Goal: Information Seeking & Learning: Learn about a topic

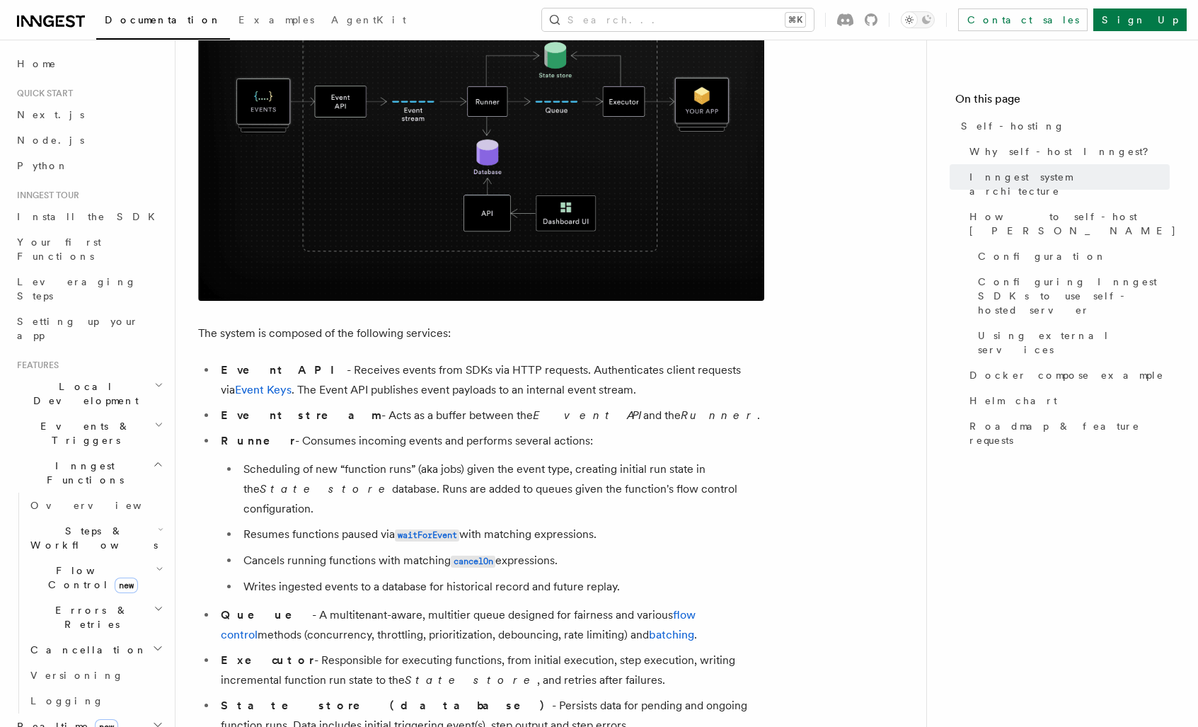
scroll to position [571, 0]
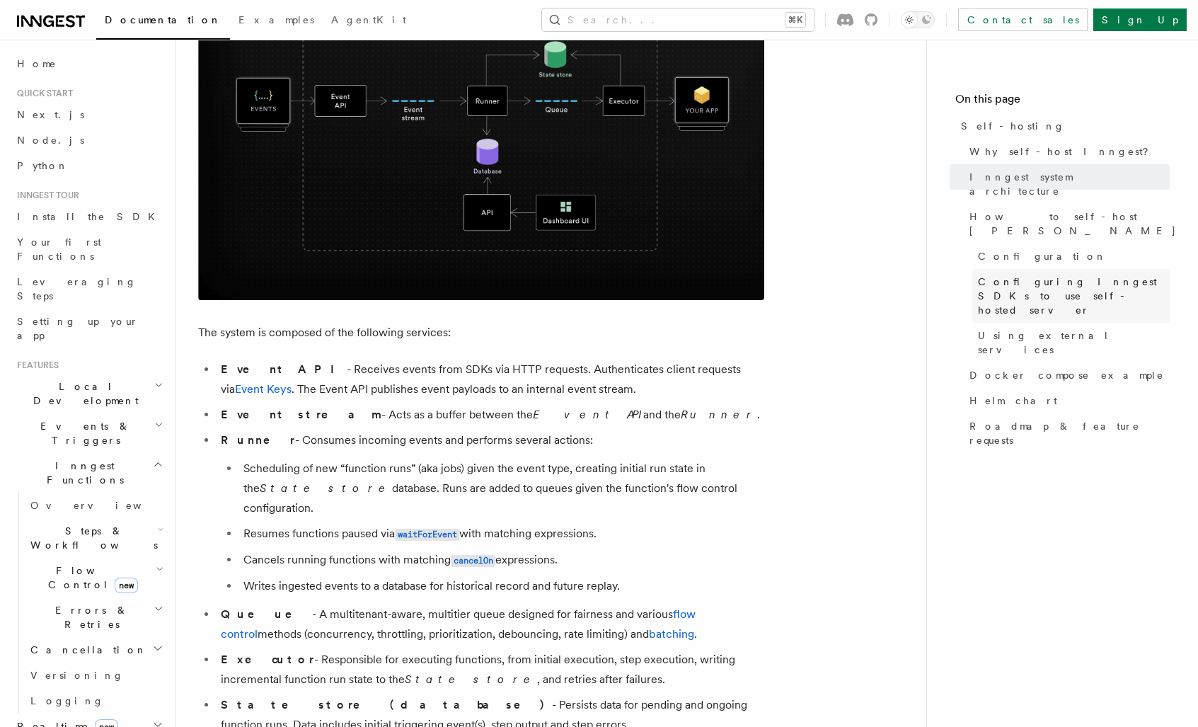
click at [1009, 274] on span "Configuring Inngest SDKs to use self-hosted server" at bounding box center [1074, 295] width 192 height 42
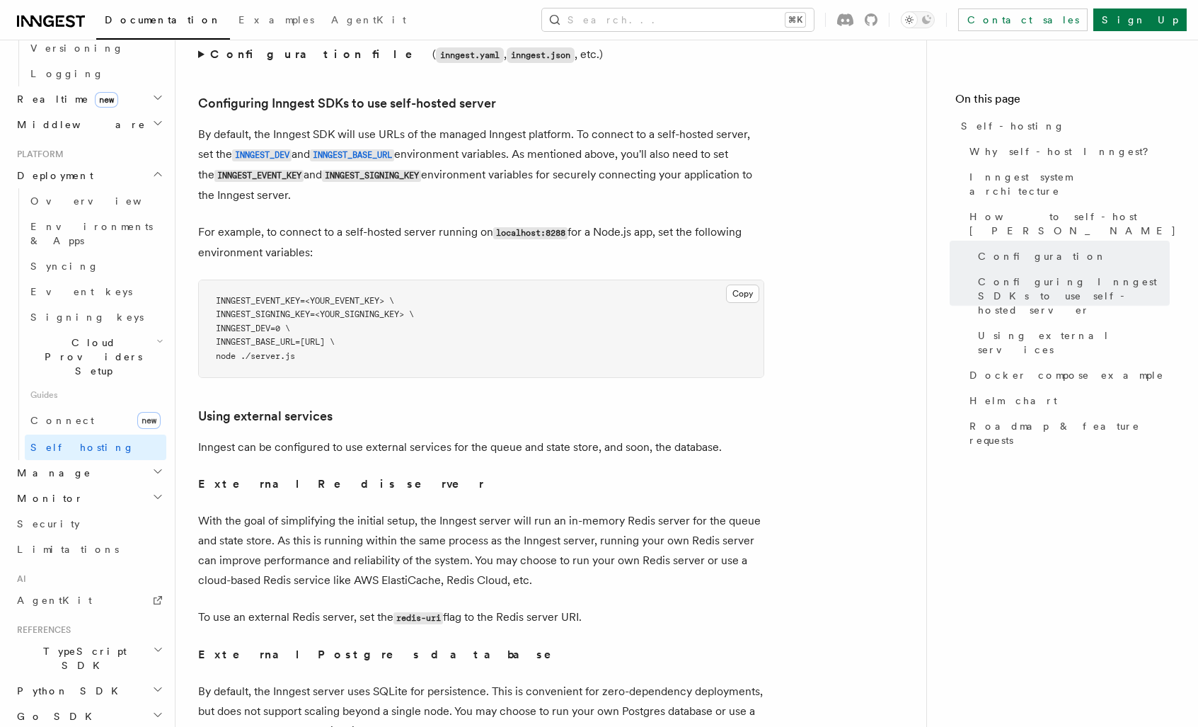
scroll to position [628, 0]
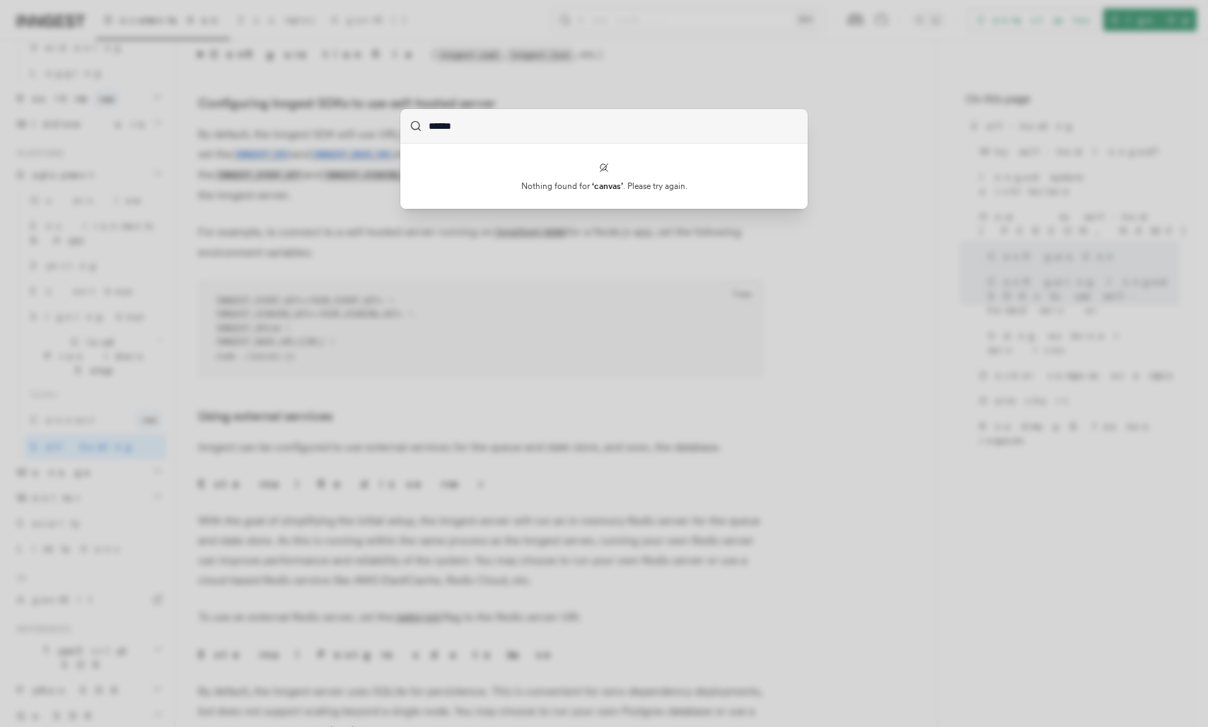
type input "*****"
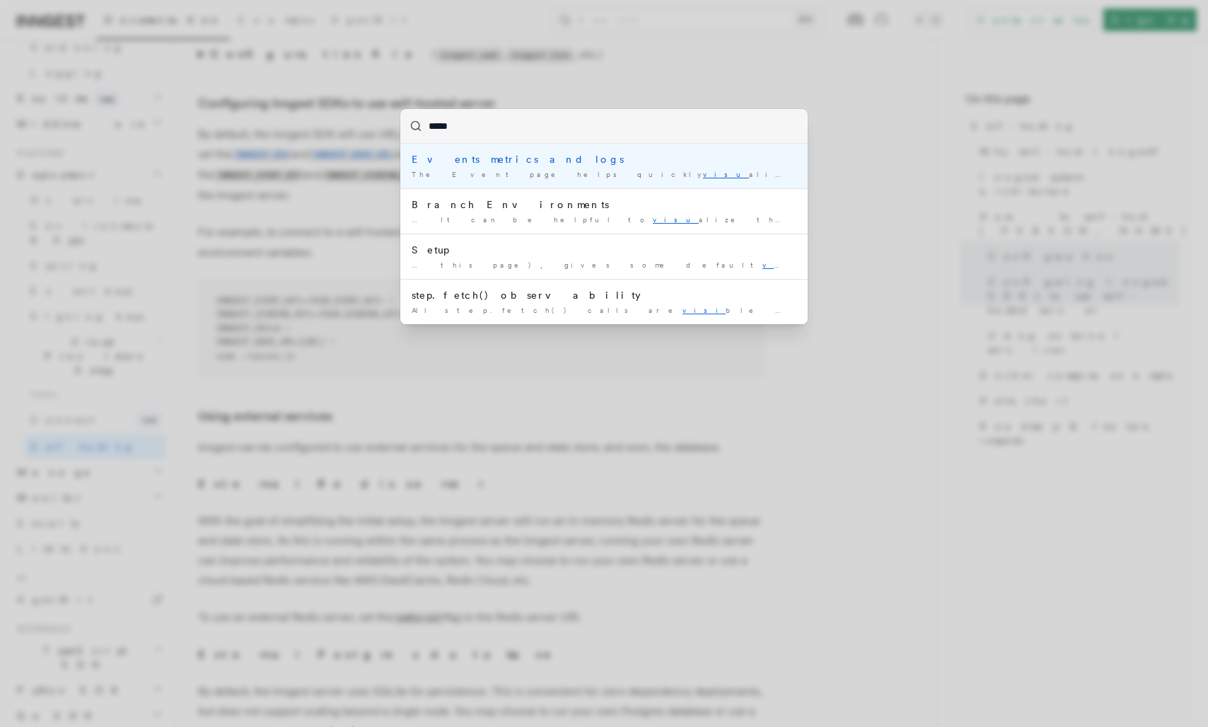
type input "******"
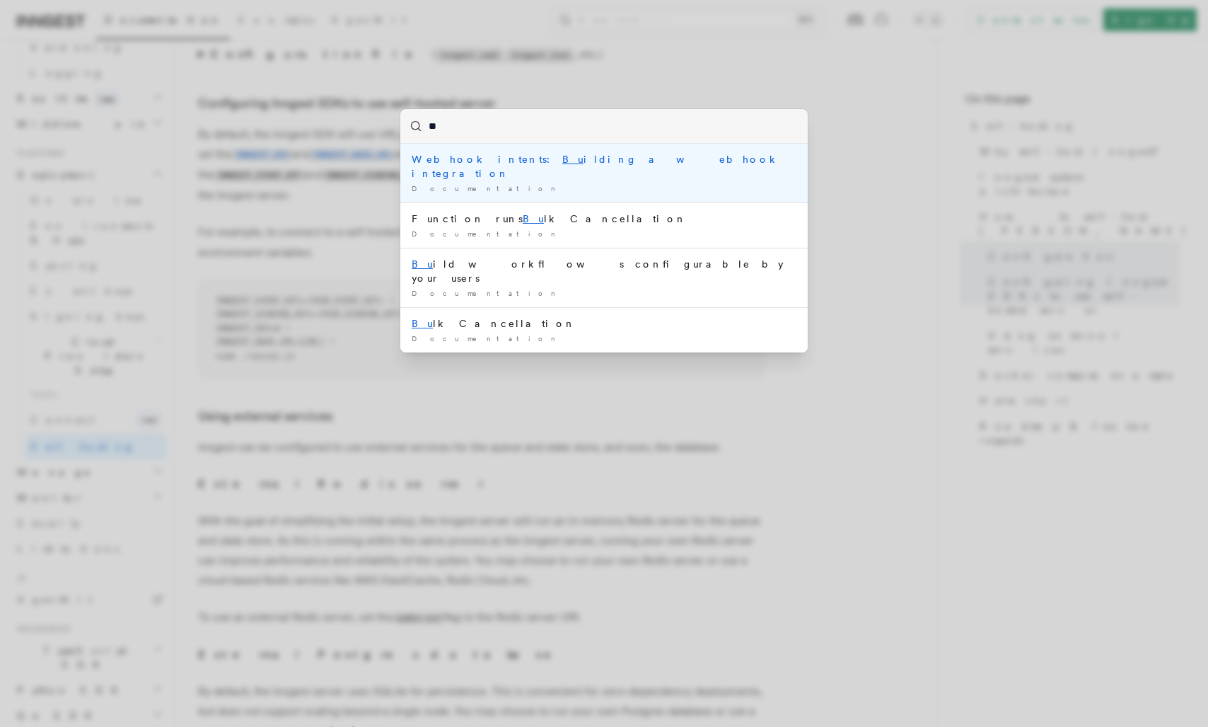
type input "*"
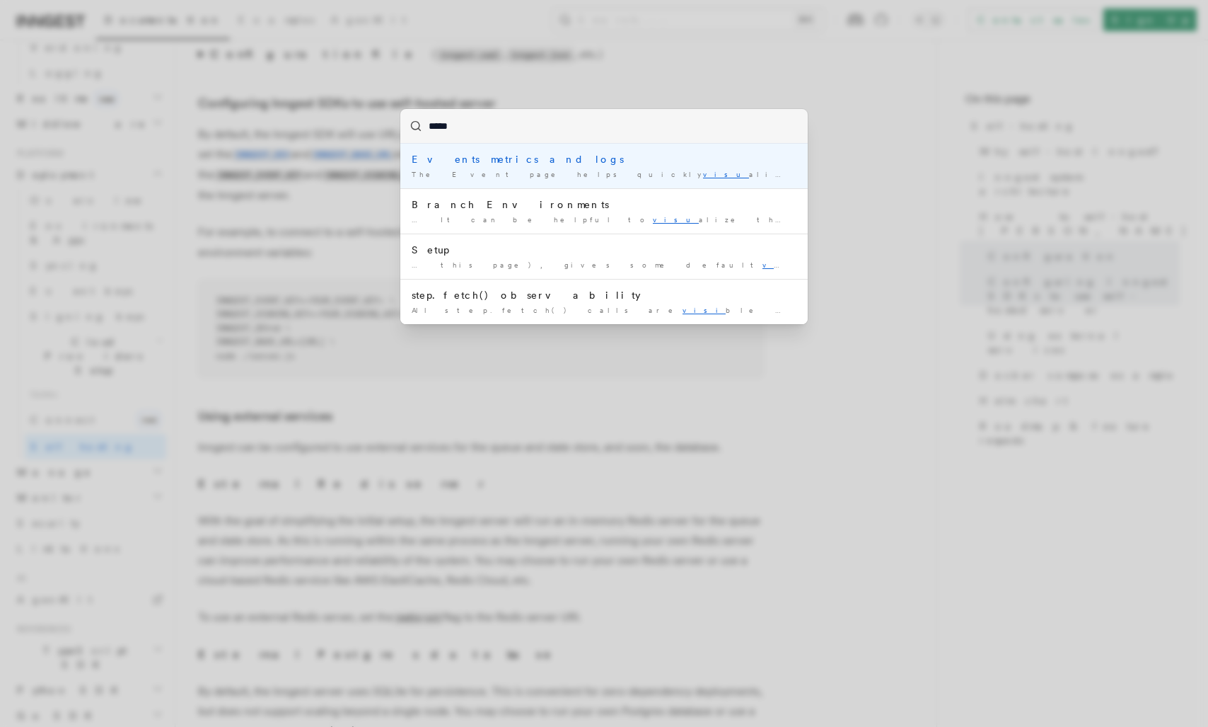
type input "******"
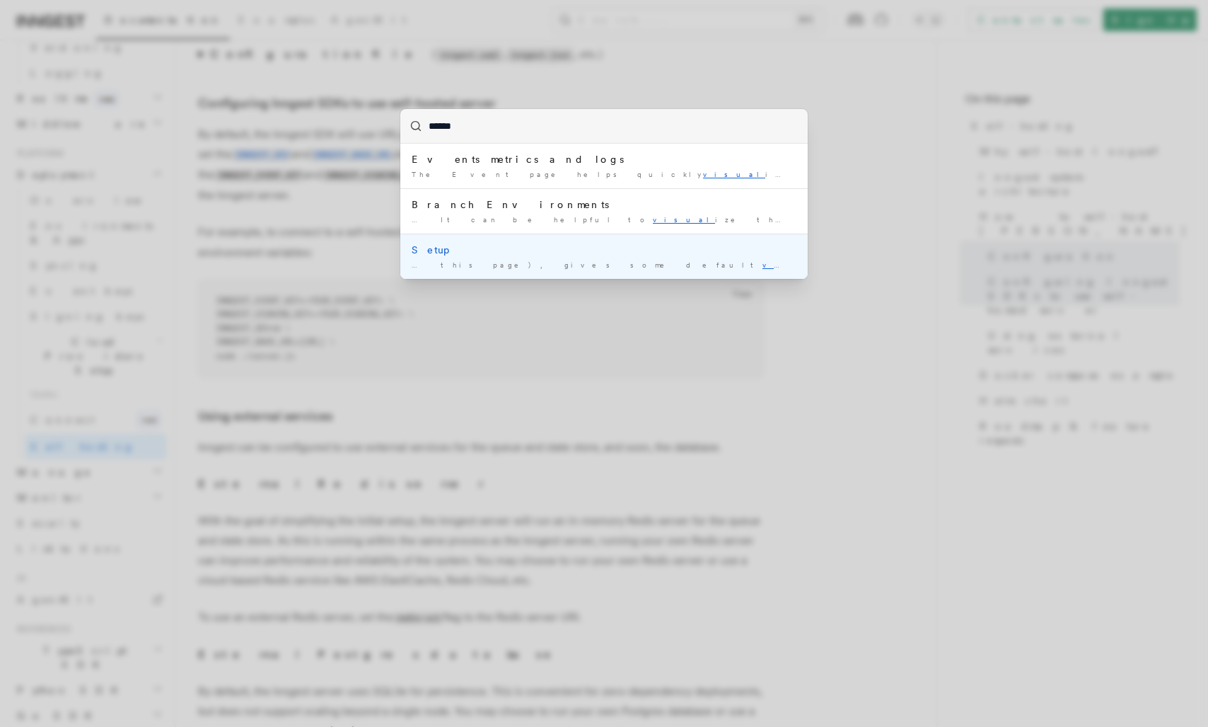
click at [603, 265] on div "… this page), gives some default visual izations to help you get …" at bounding box center [604, 265] width 385 height 11
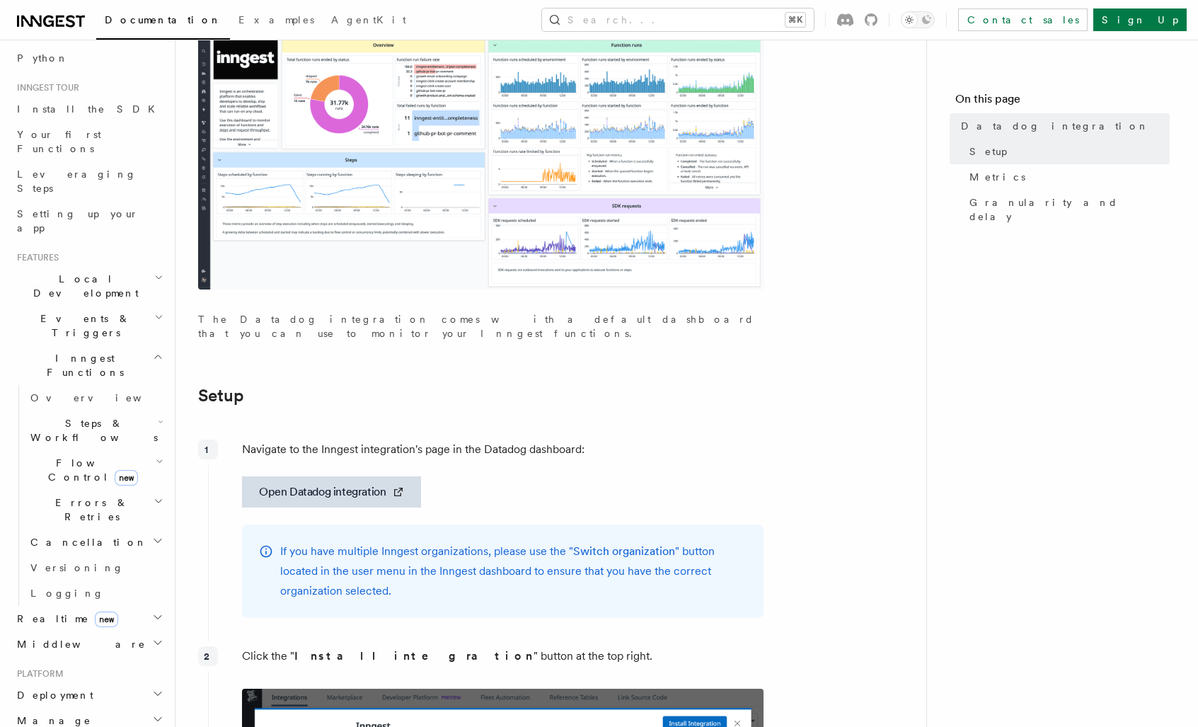
scroll to position [115, 0]
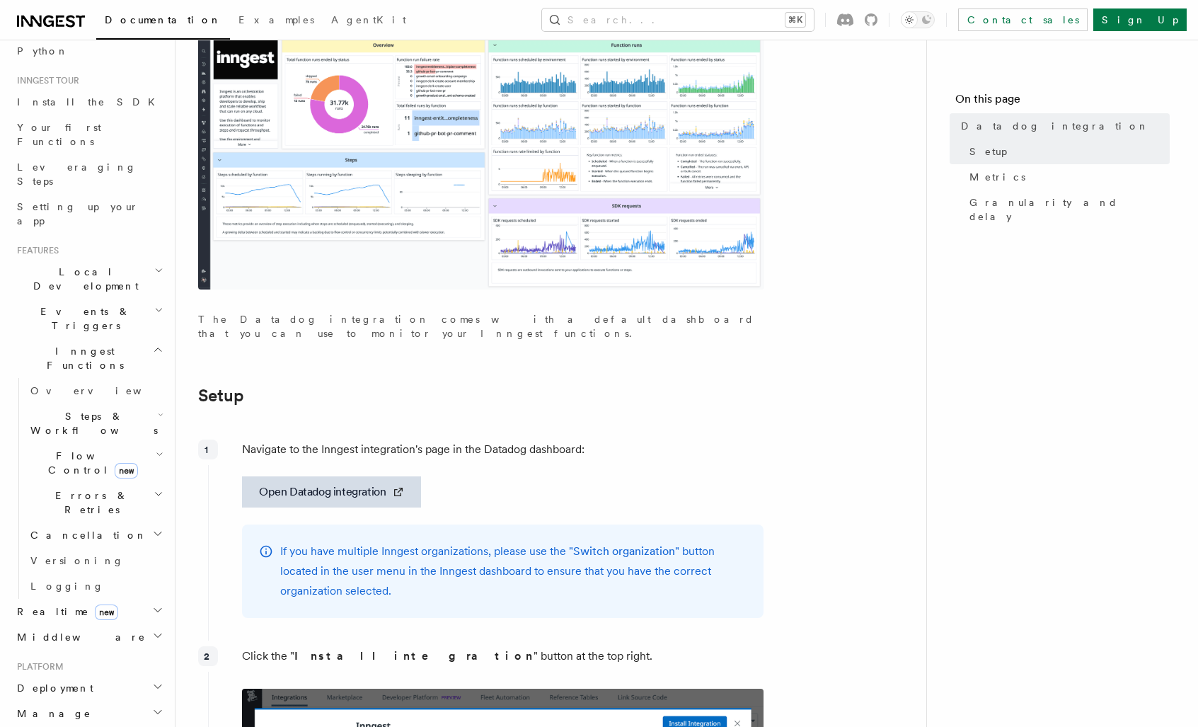
click at [74, 403] on h2 "Steps & Workflows" at bounding box center [95, 423] width 141 height 40
click at [79, 409] on span "Steps & Workflows" at bounding box center [91, 423] width 133 height 28
click at [73, 409] on span "Steps & Workflows" at bounding box center [91, 423] width 133 height 28
click at [70, 443] on h2 "Flow Control new" at bounding box center [95, 463] width 141 height 40
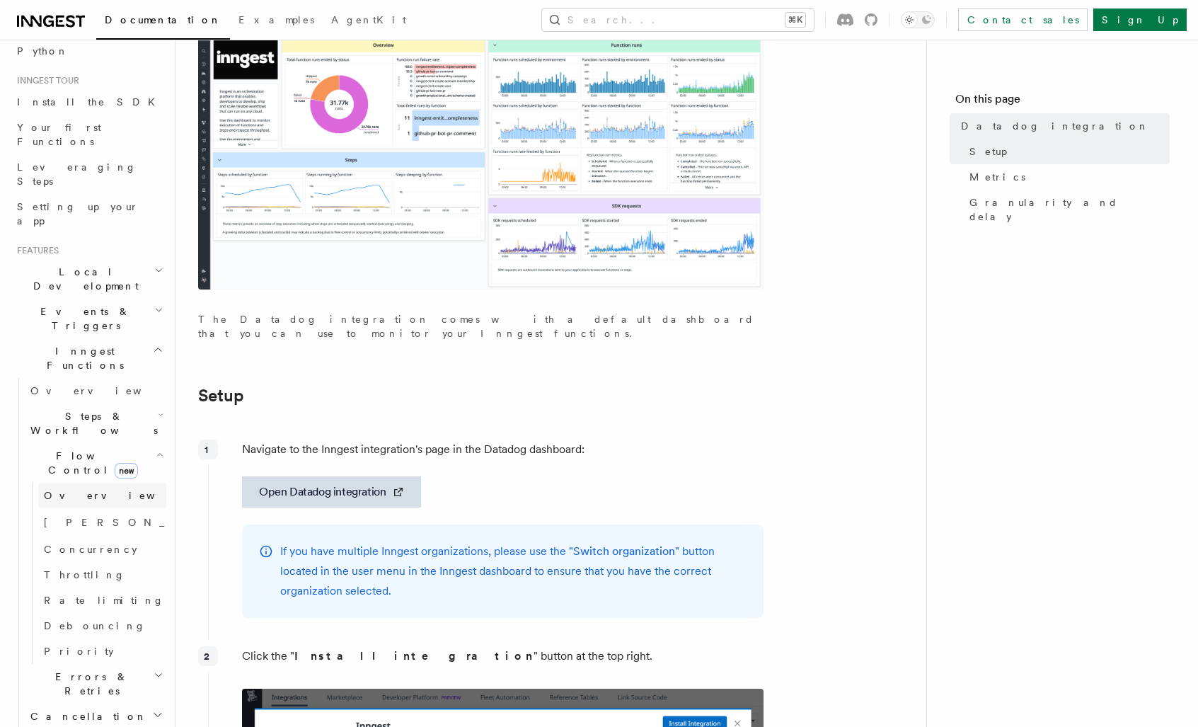
click at [81, 490] on span "Overview" at bounding box center [117, 495] width 146 height 11
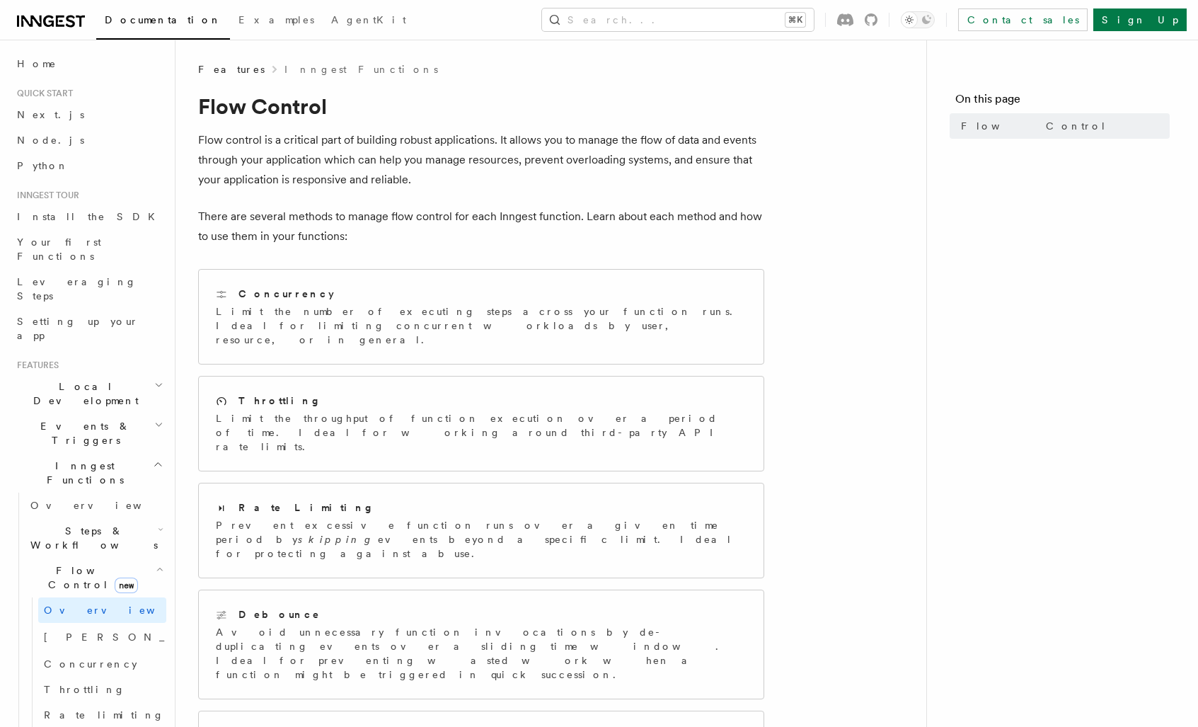
click at [127, 374] on h2 "Local Development" at bounding box center [88, 394] width 155 height 40
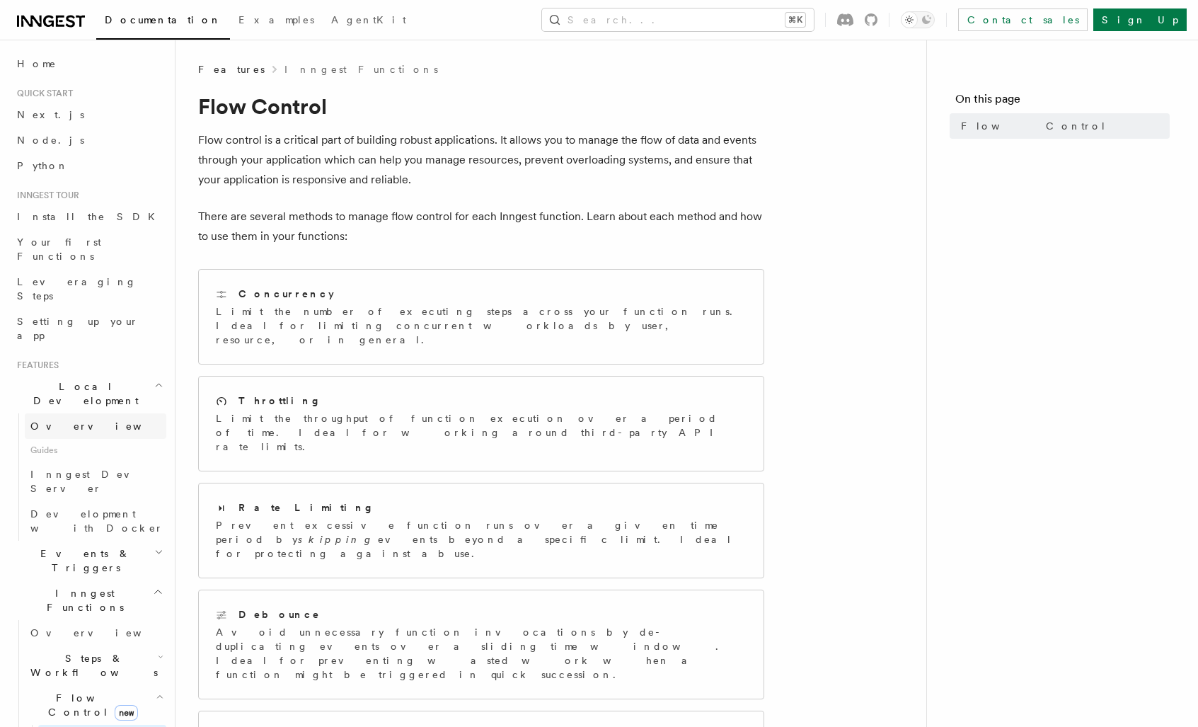
click at [83, 413] on link "Overview" at bounding box center [95, 425] width 141 height 25
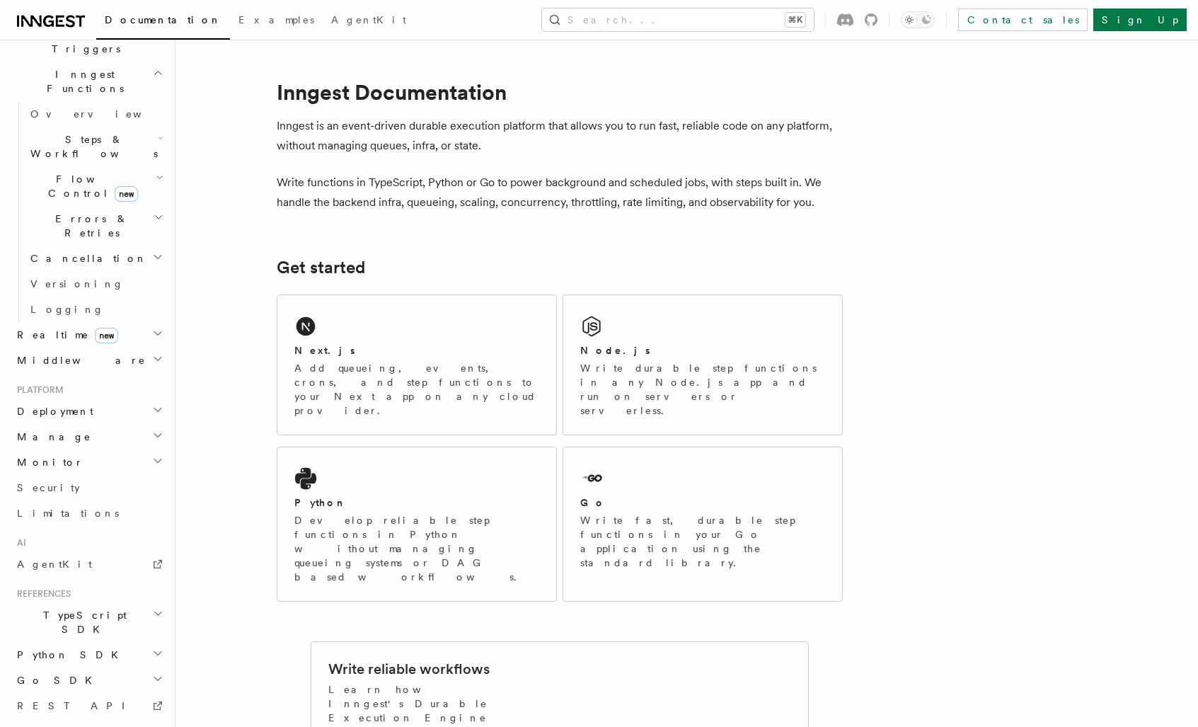
scroll to position [405, 0]
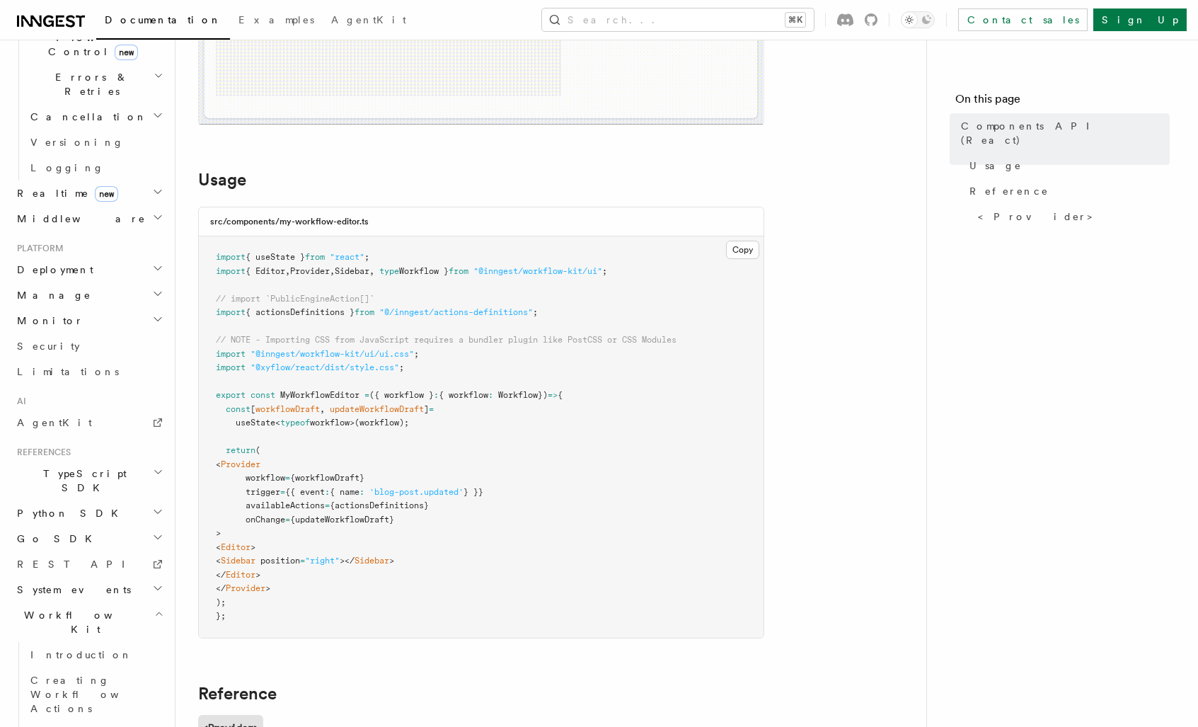
scroll to position [440, 0]
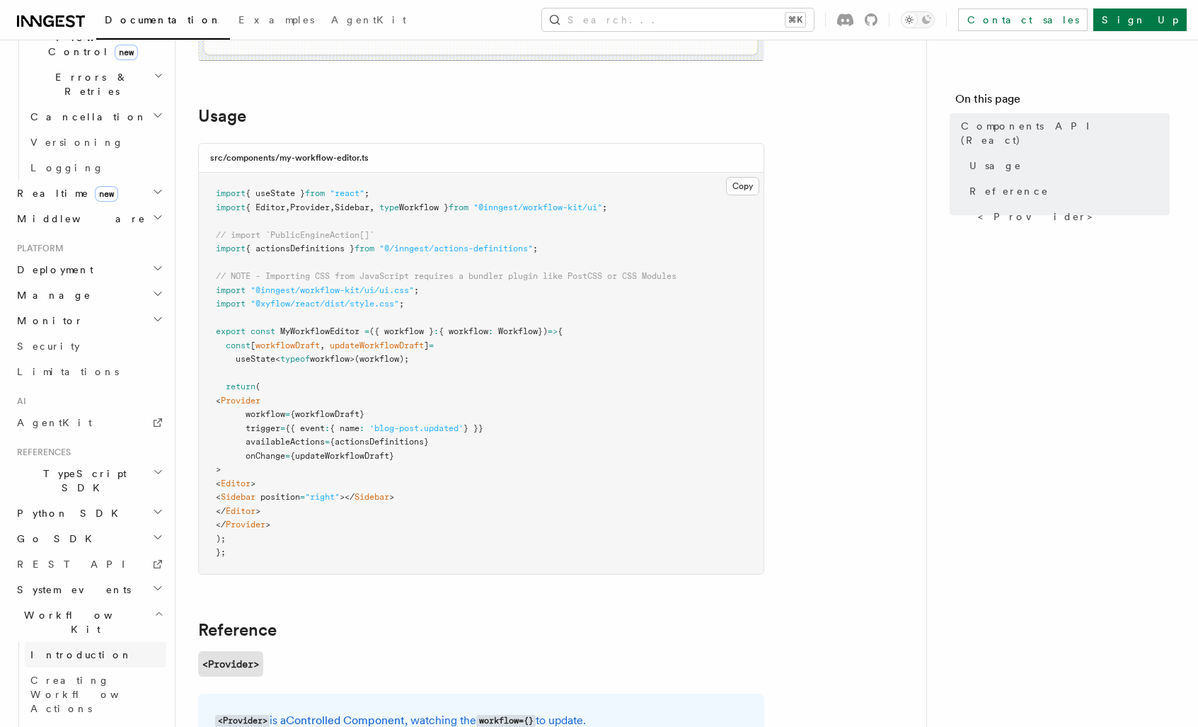
click at [100, 642] on link "Introduction" at bounding box center [95, 654] width 141 height 25
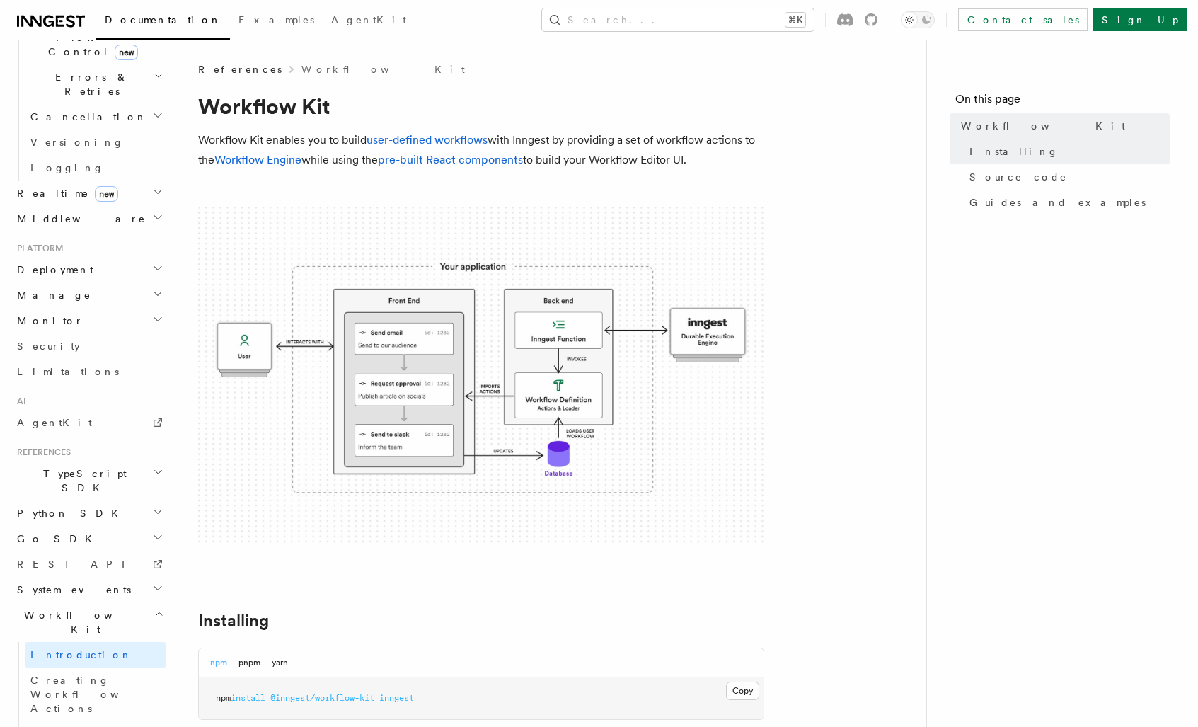
click at [305, 163] on p "Workflow Kit enables you to build user-defined workflows with Inngest by provid…" at bounding box center [481, 150] width 566 height 40
click at [287, 163] on link "Workflow Engine" at bounding box center [257, 159] width 87 height 13
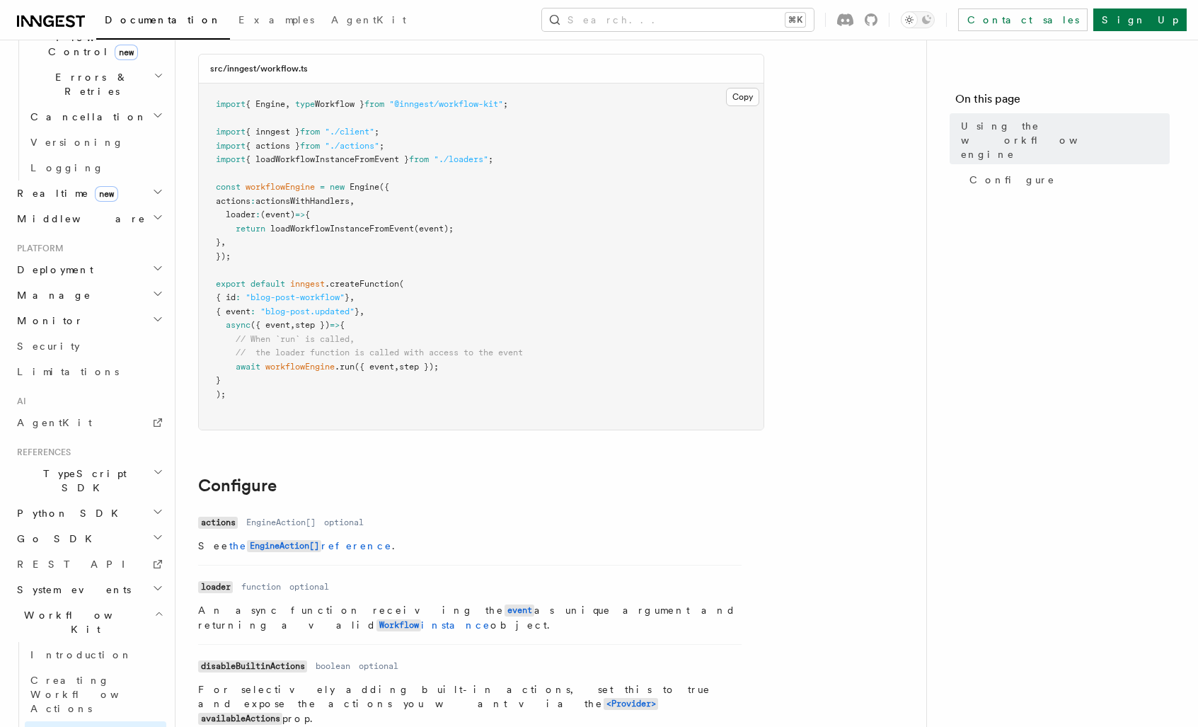
scroll to position [47, 0]
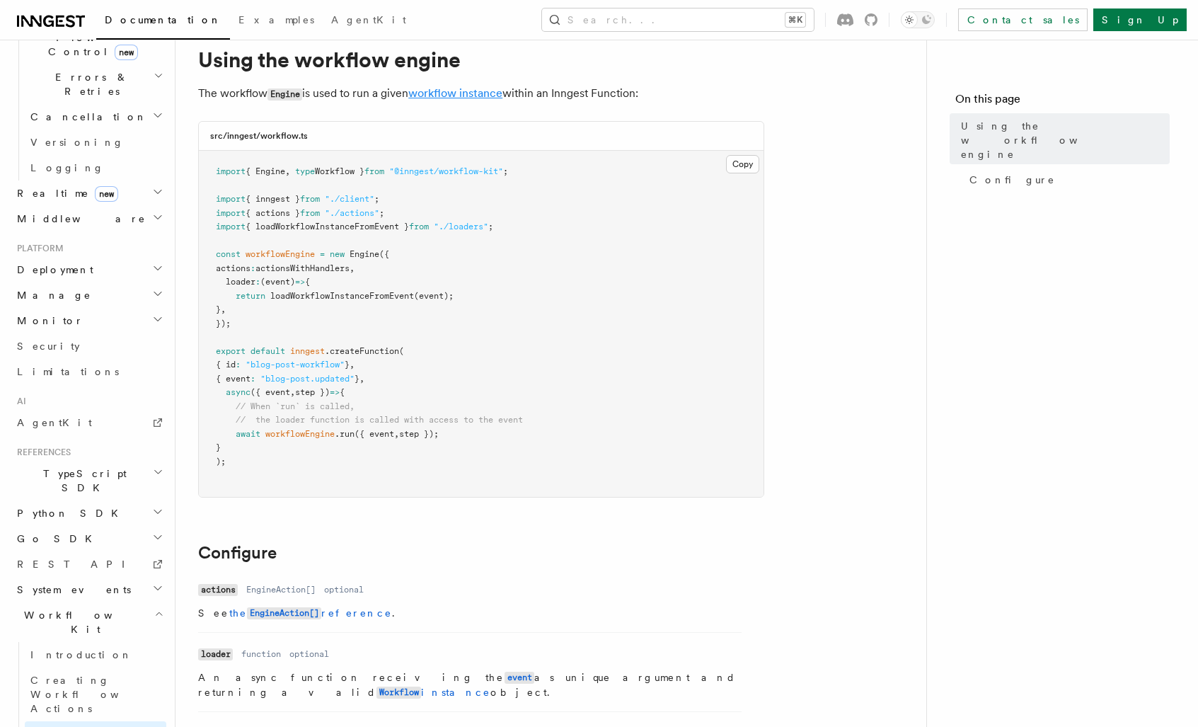
click at [489, 93] on link "workflow instance" at bounding box center [455, 92] width 94 height 13
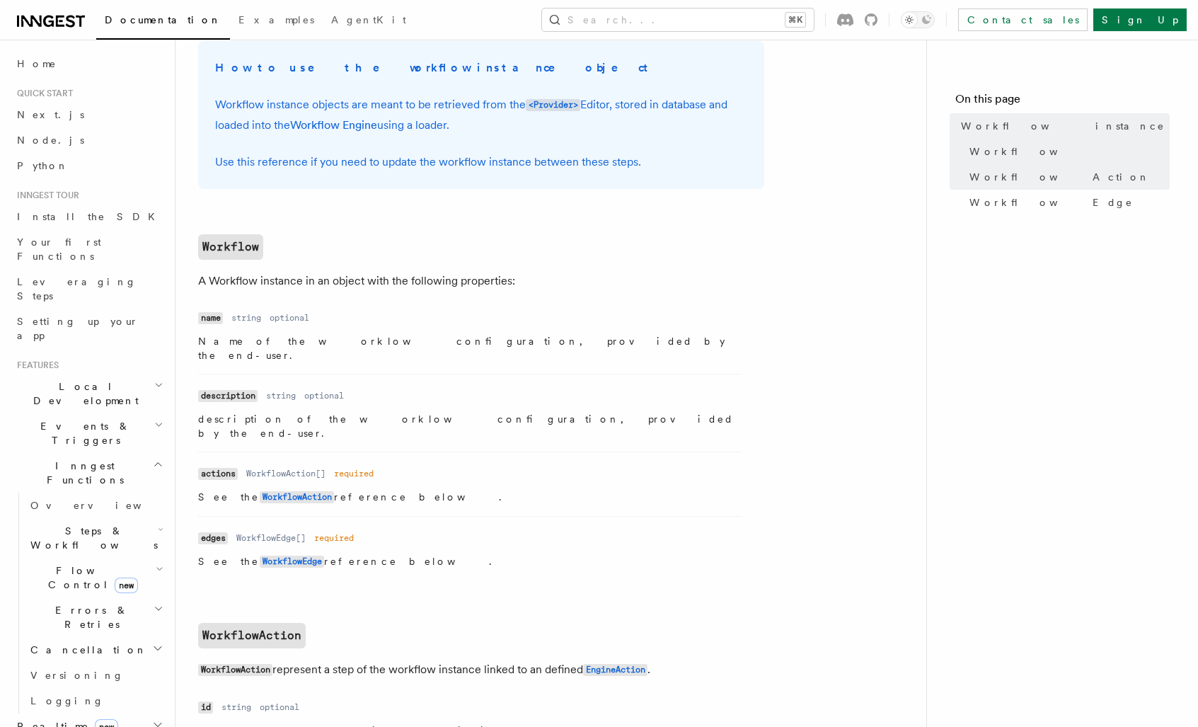
click at [122, 518] on h2 "Steps & Workflows" at bounding box center [95, 538] width 141 height 40
click at [91, 557] on link "Overview" at bounding box center [102, 569] width 128 height 25
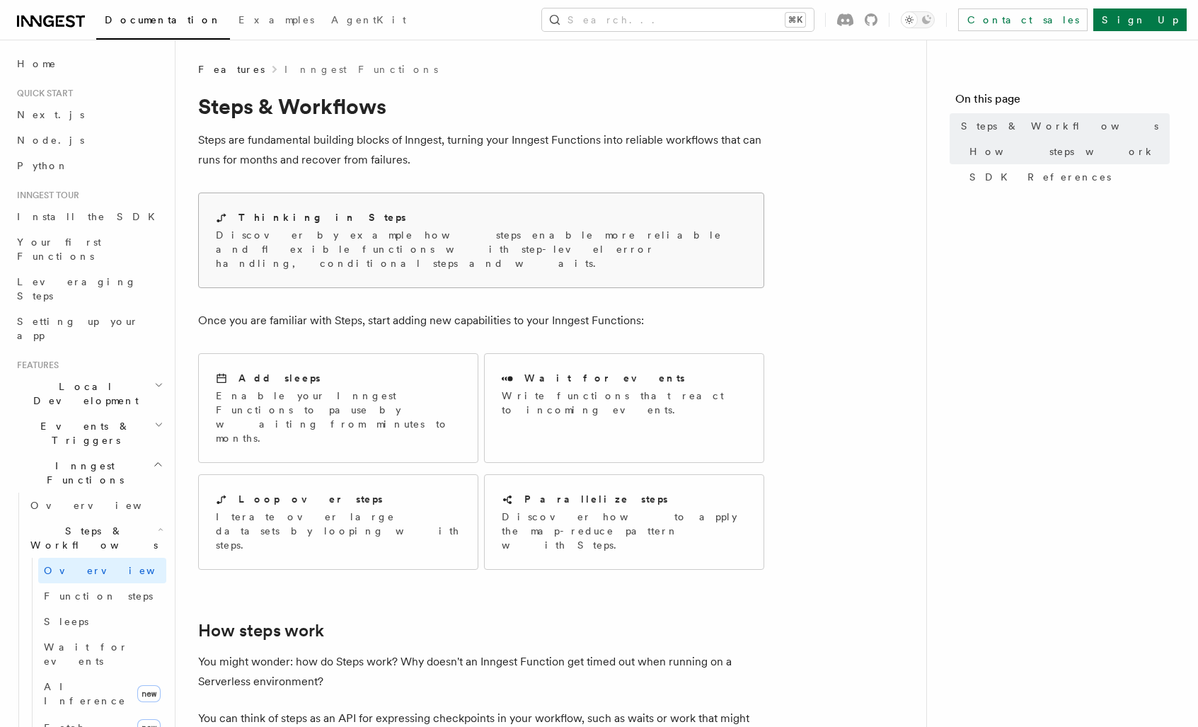
click at [406, 193] on div "Thinking in Steps Discover by example how steps enable more reliable and flexib…" at bounding box center [481, 240] width 565 height 94
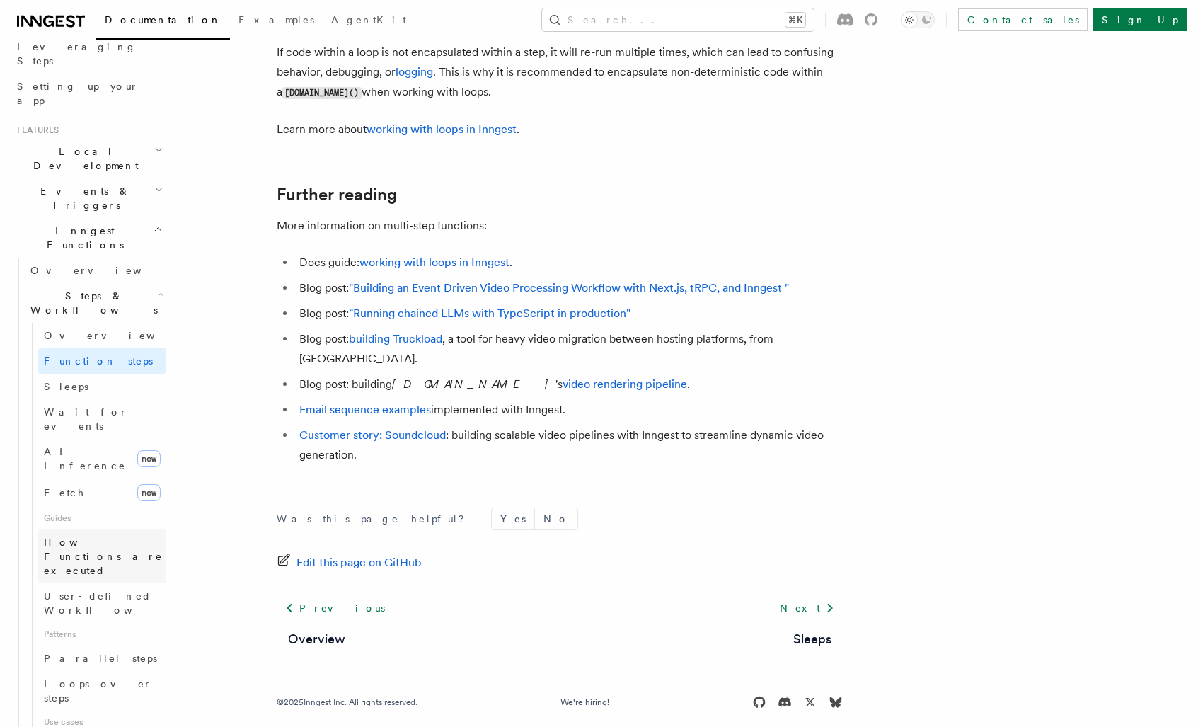
scroll to position [236, 0]
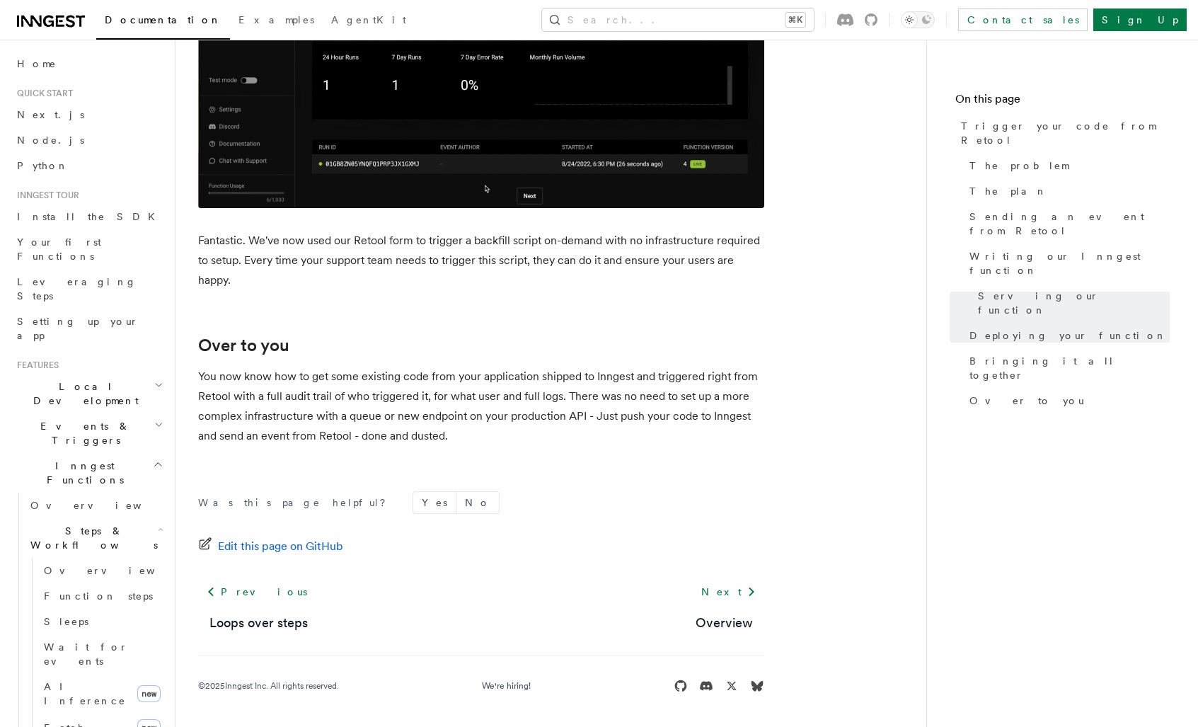
click at [127, 374] on h2 "Local Development" at bounding box center [88, 394] width 155 height 40
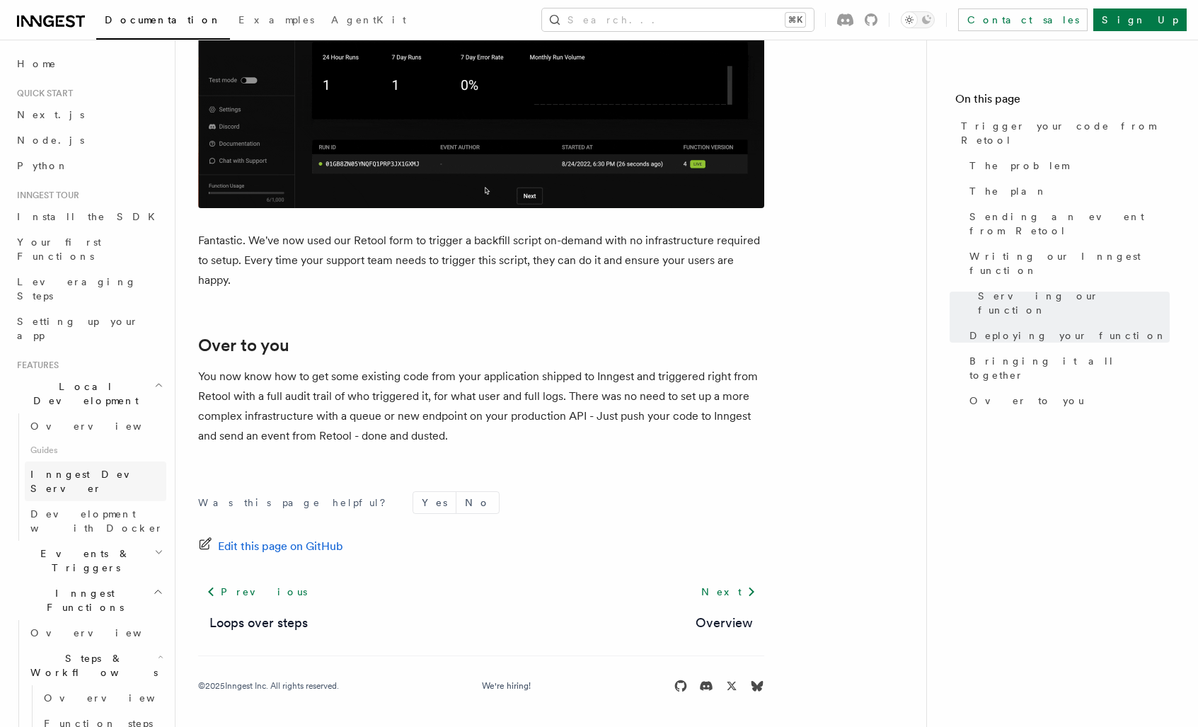
click at [107, 461] on link "Inngest Dev Server" at bounding box center [95, 481] width 141 height 40
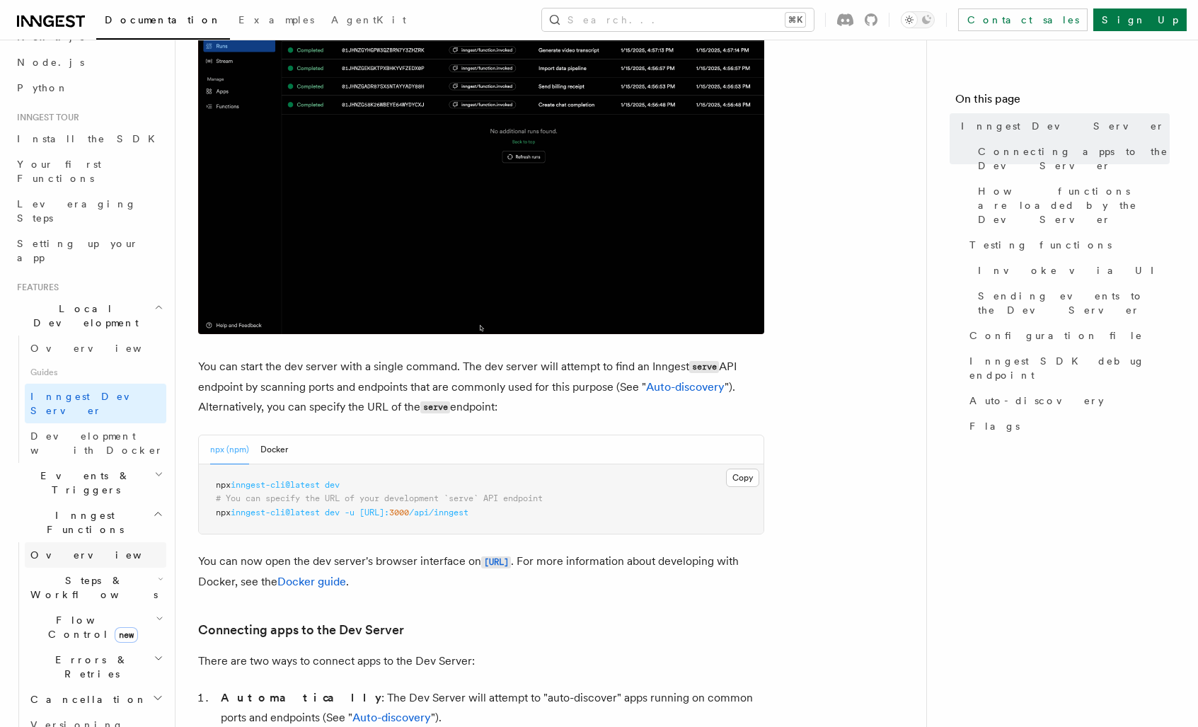
scroll to position [83, 0]
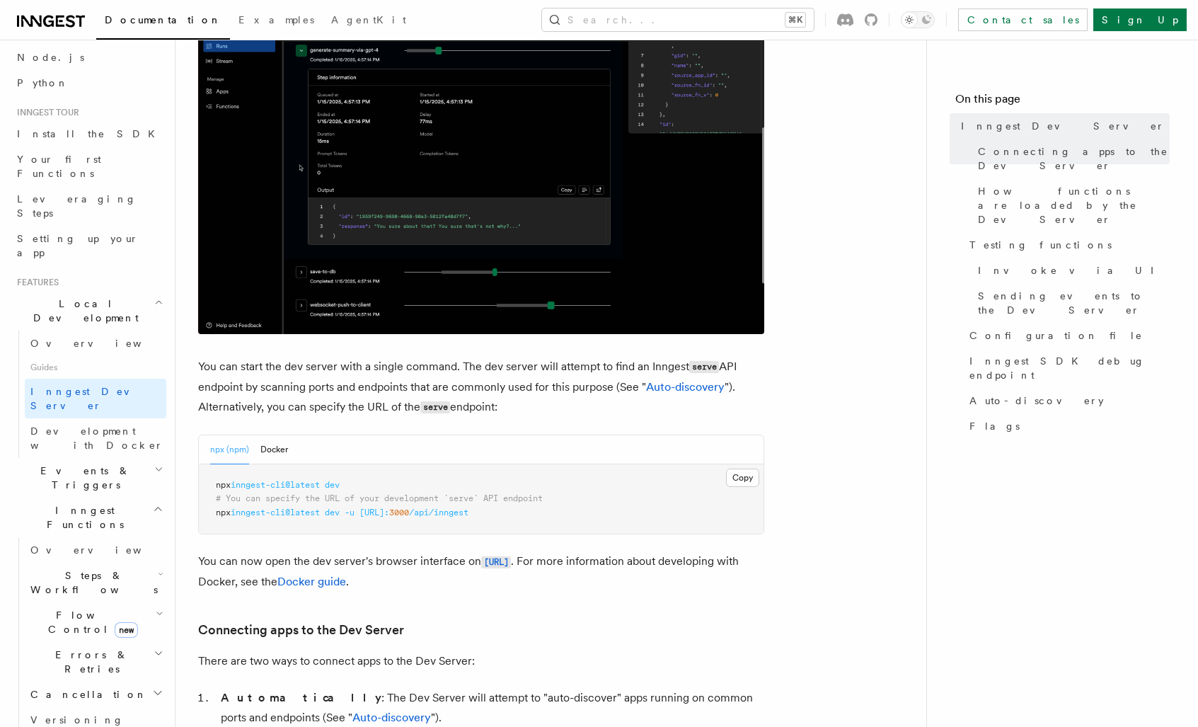
click at [145, 602] on h2 "Flow Control new" at bounding box center [95, 622] width 141 height 40
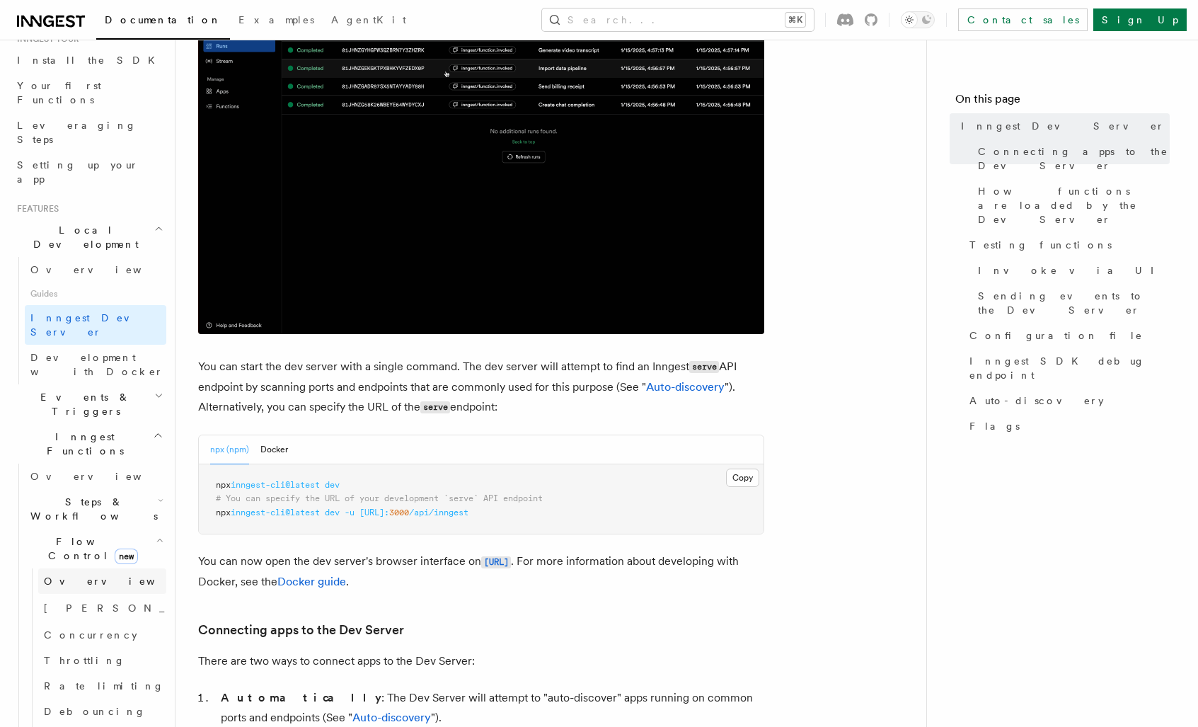
scroll to position [158, 0]
click at [94, 592] on link "Singleton new" at bounding box center [102, 606] width 128 height 28
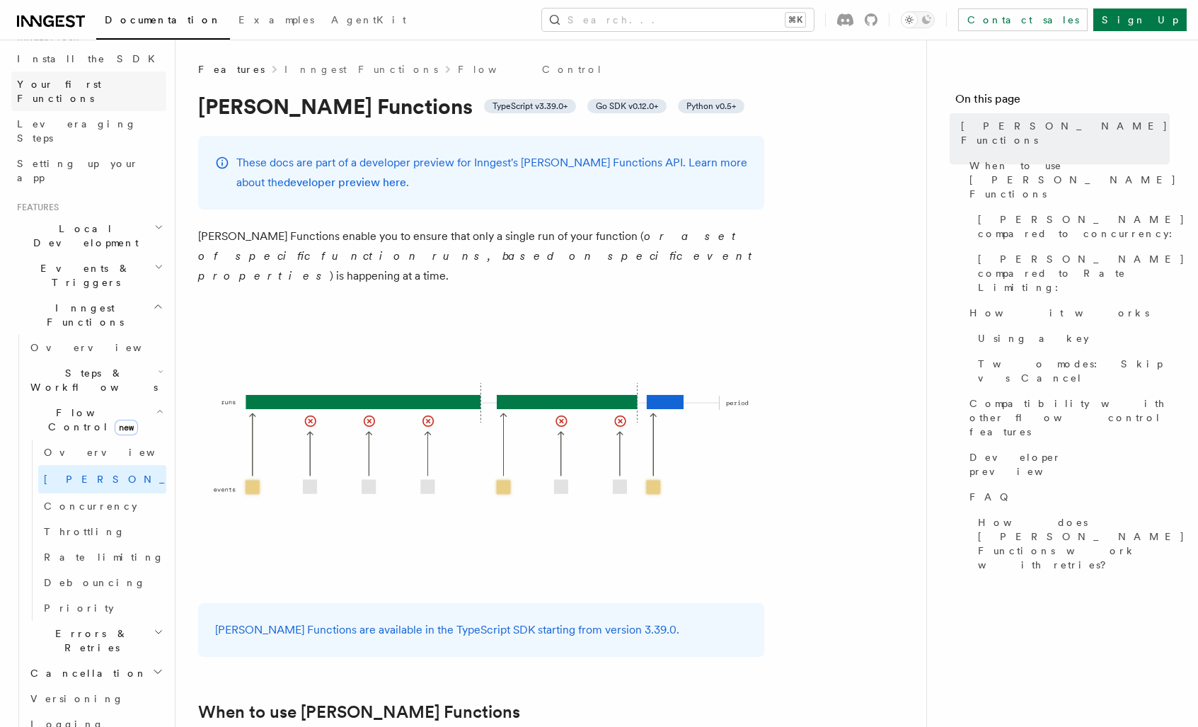
click at [110, 79] on link "Your first Functions" at bounding box center [88, 91] width 155 height 40
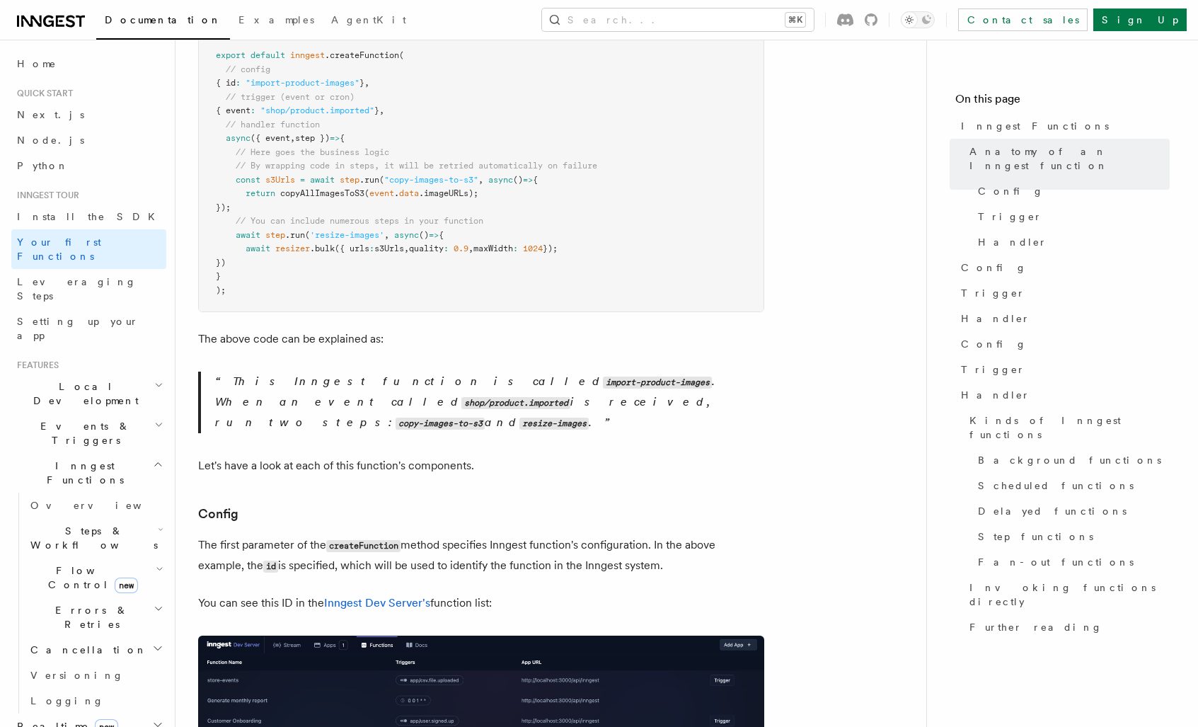
scroll to position [429, 0]
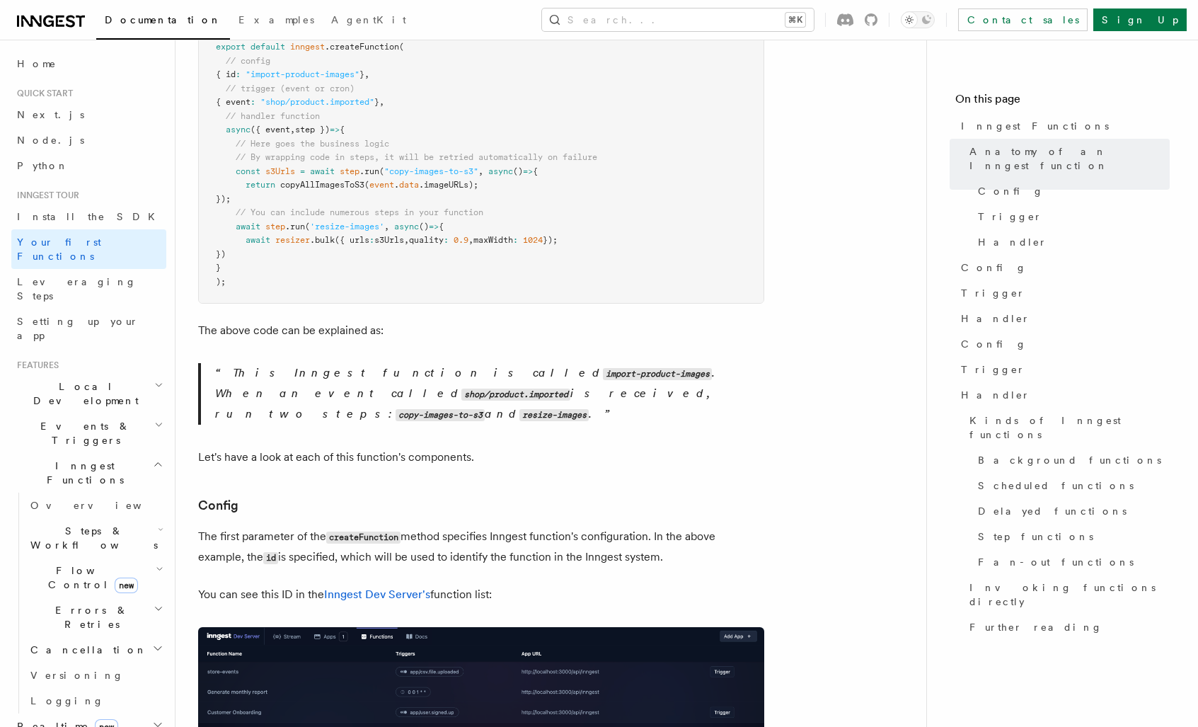
click at [154, 557] on h2 "Flow Control new" at bounding box center [95, 577] width 141 height 40
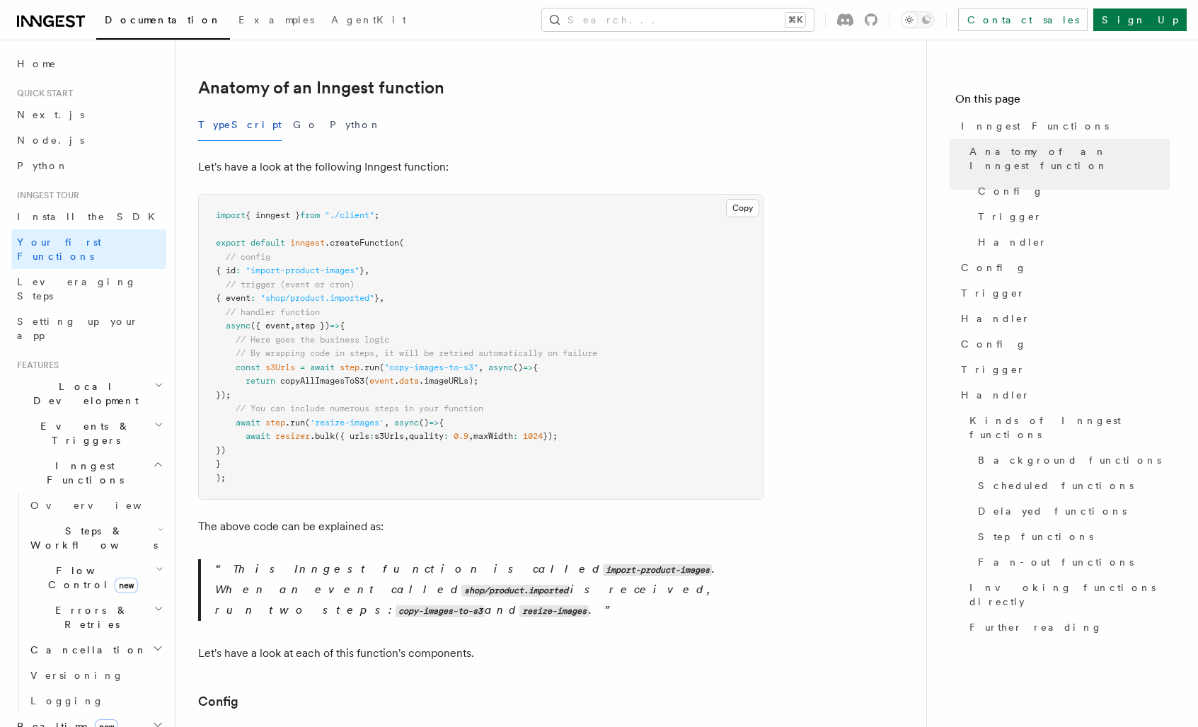
scroll to position [229, 0]
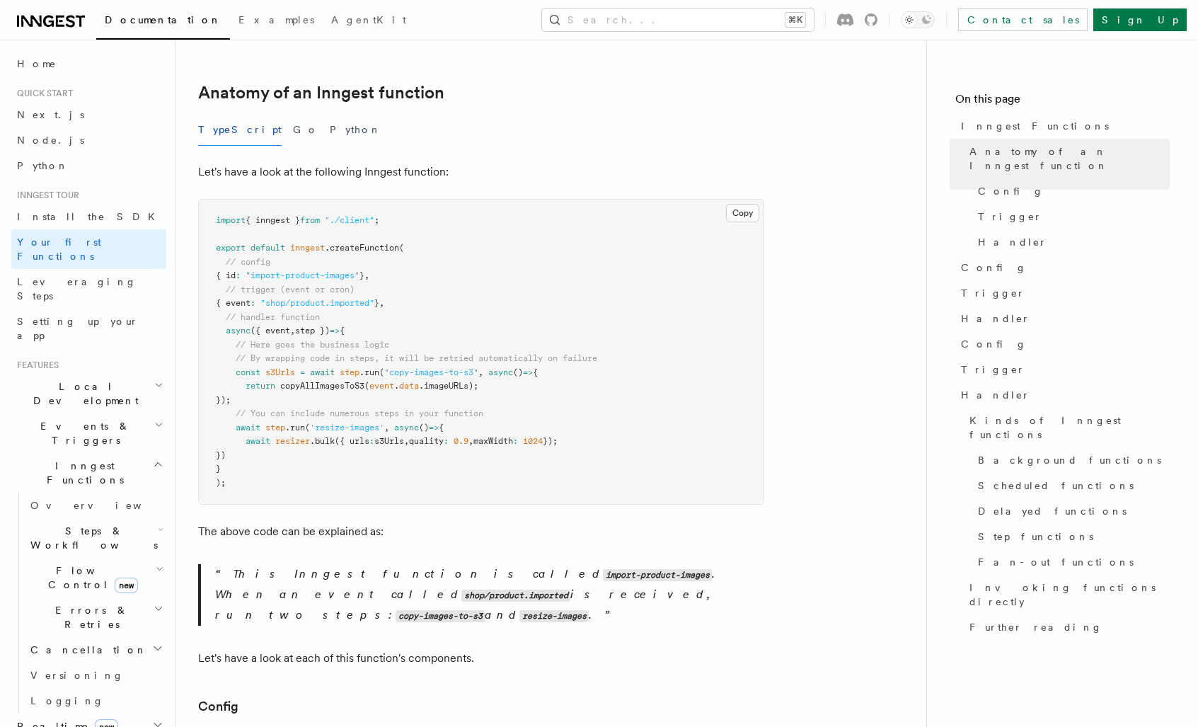
click at [156, 563] on icon "button" at bounding box center [160, 568] width 8 height 11
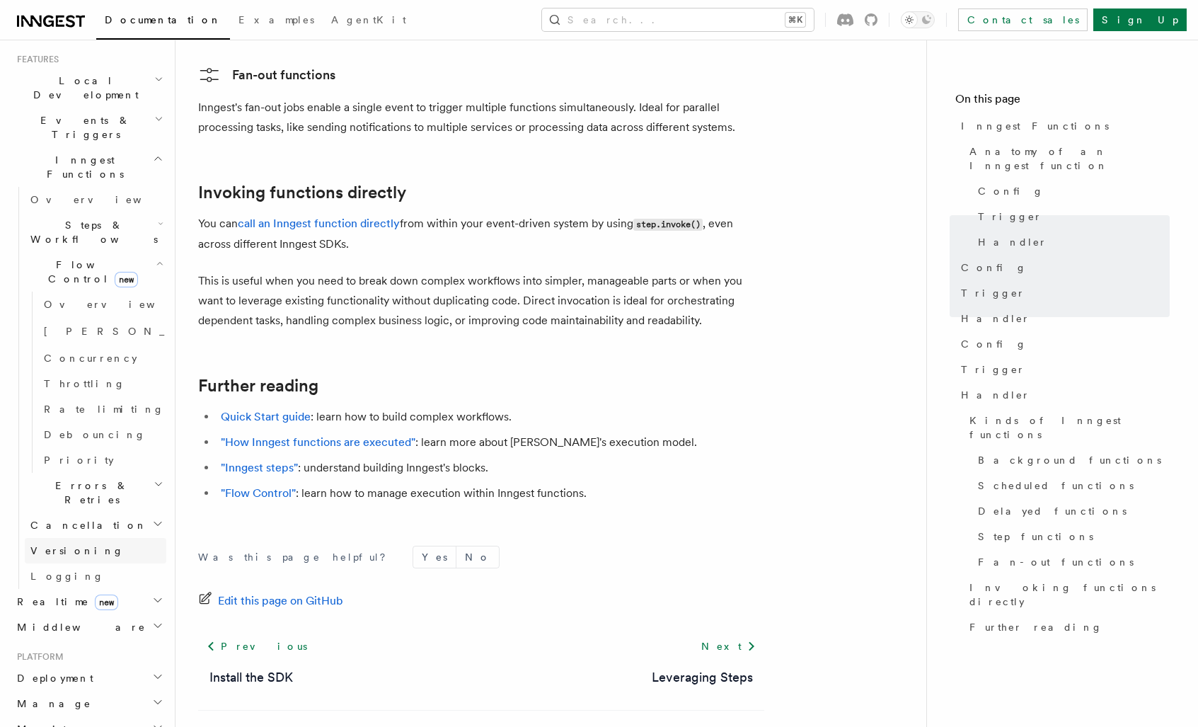
scroll to position [314, 0]
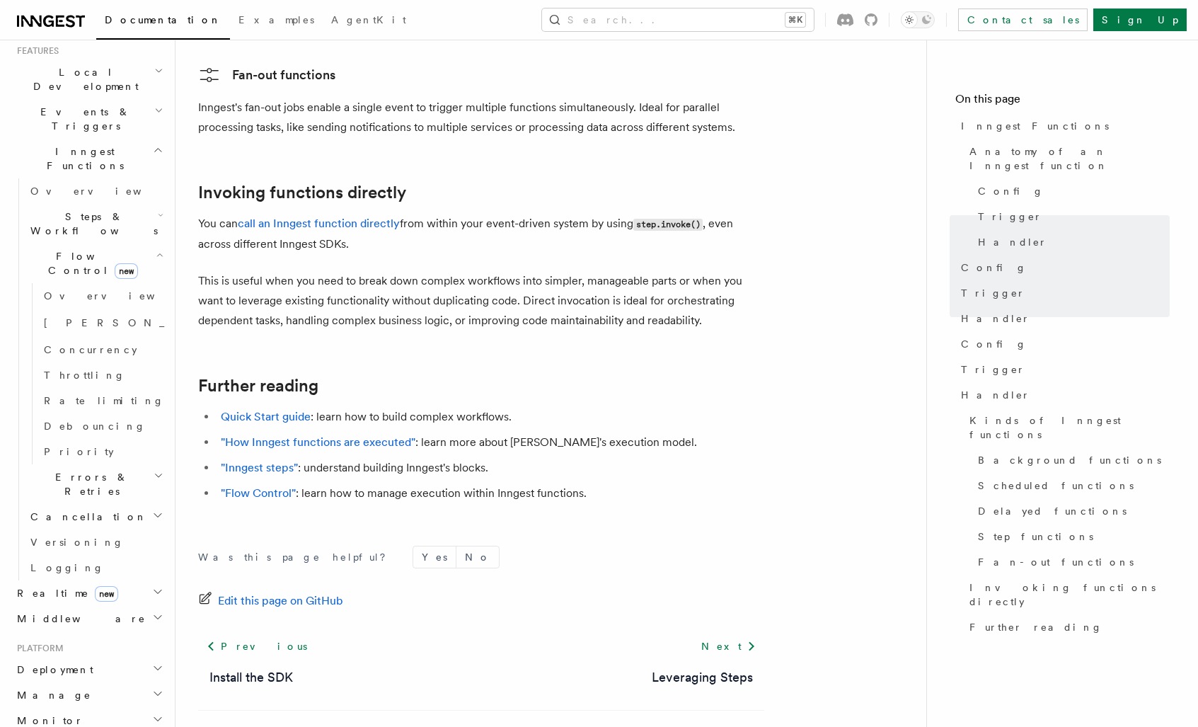
click at [152, 586] on icon "button" at bounding box center [157, 591] width 11 height 11
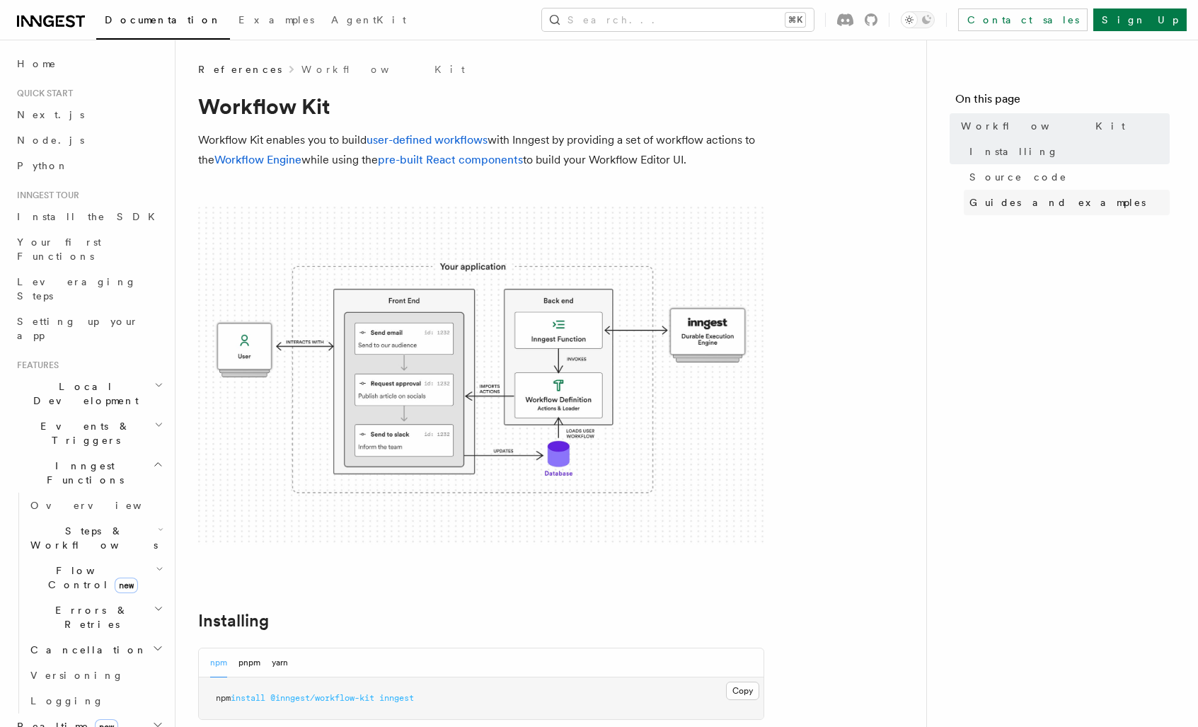
click at [992, 196] on span "Guides and examples" at bounding box center [1057, 202] width 176 height 14
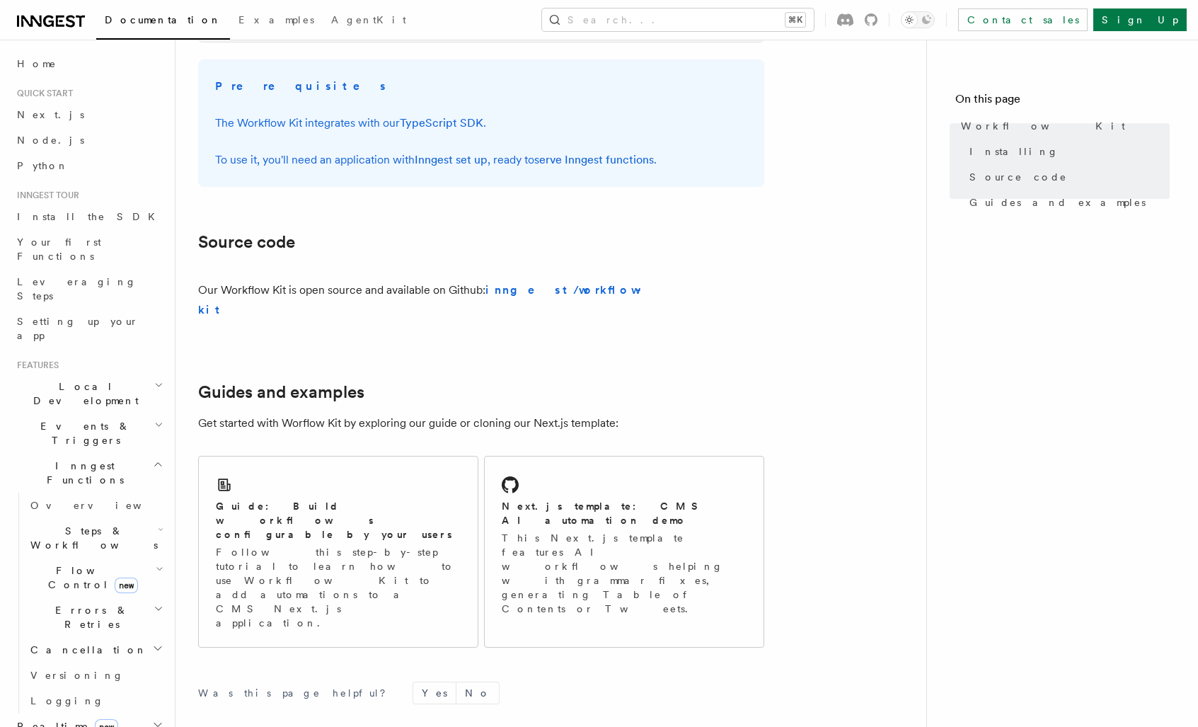
scroll to position [777, 0]
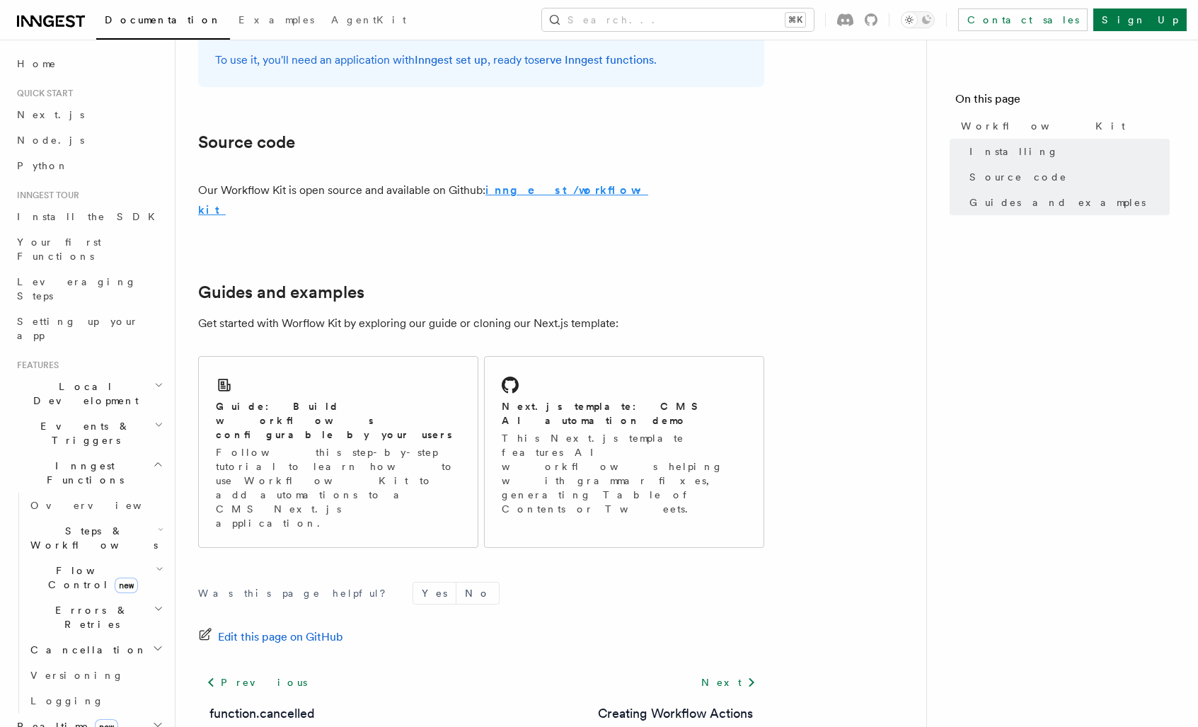
click at [567, 190] on strong "inngest/workflow-kit" at bounding box center [423, 199] width 450 height 33
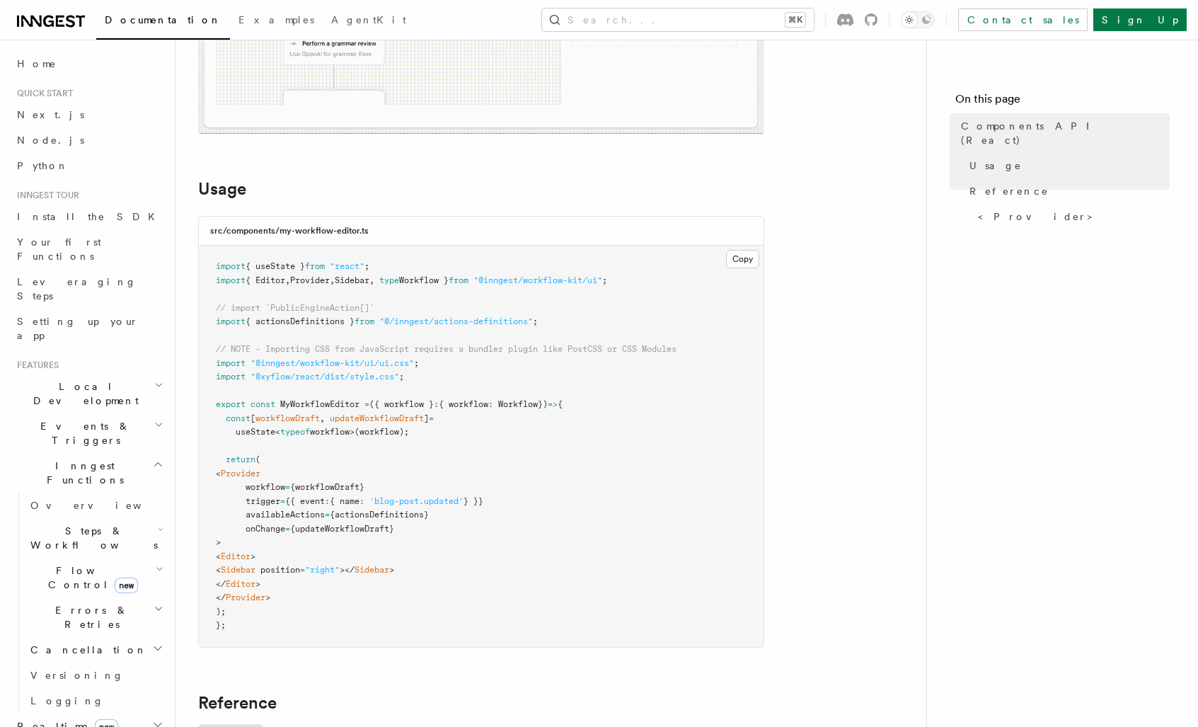
scroll to position [368, 0]
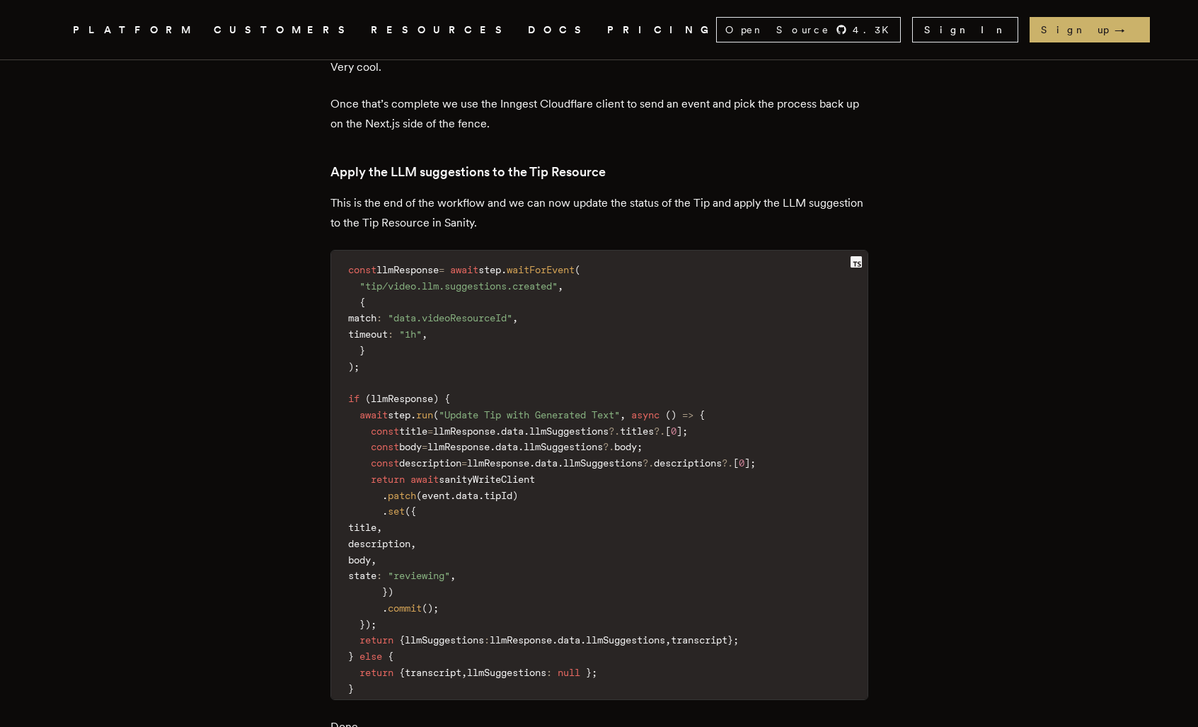
scroll to position [10431, 0]
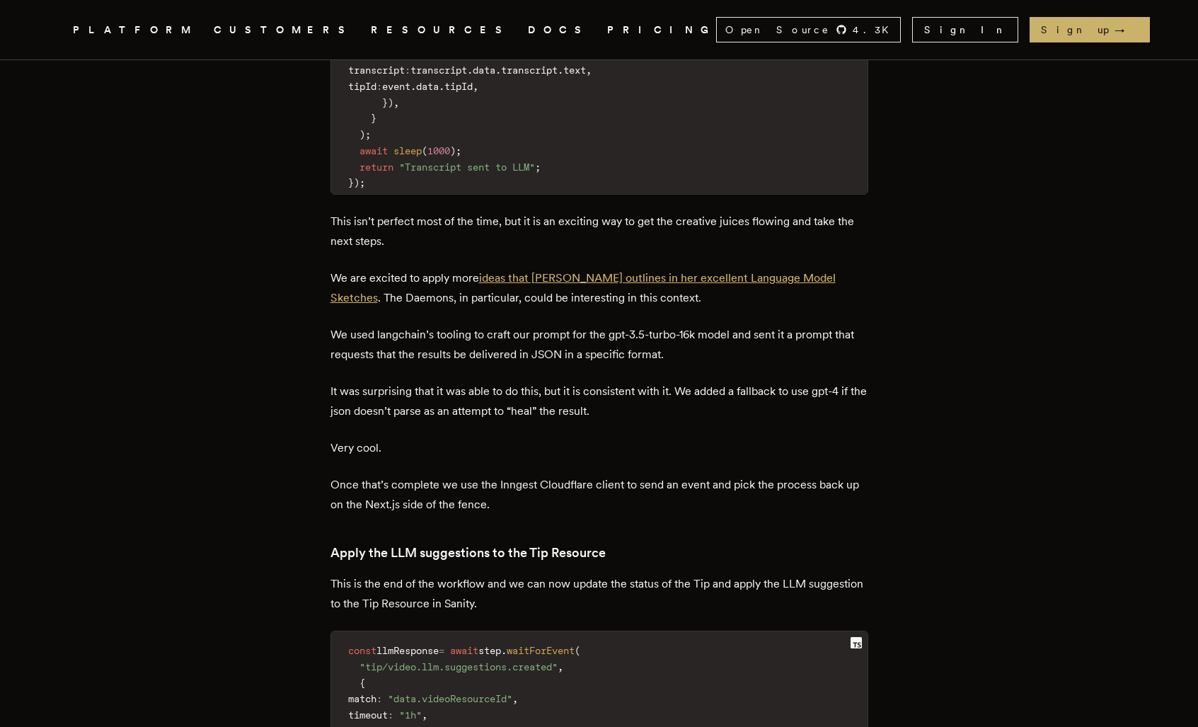
click at [708, 304] on link "ideas that [PERSON_NAME] outlines in her excellent Language Model Sketches" at bounding box center [582, 287] width 505 height 33
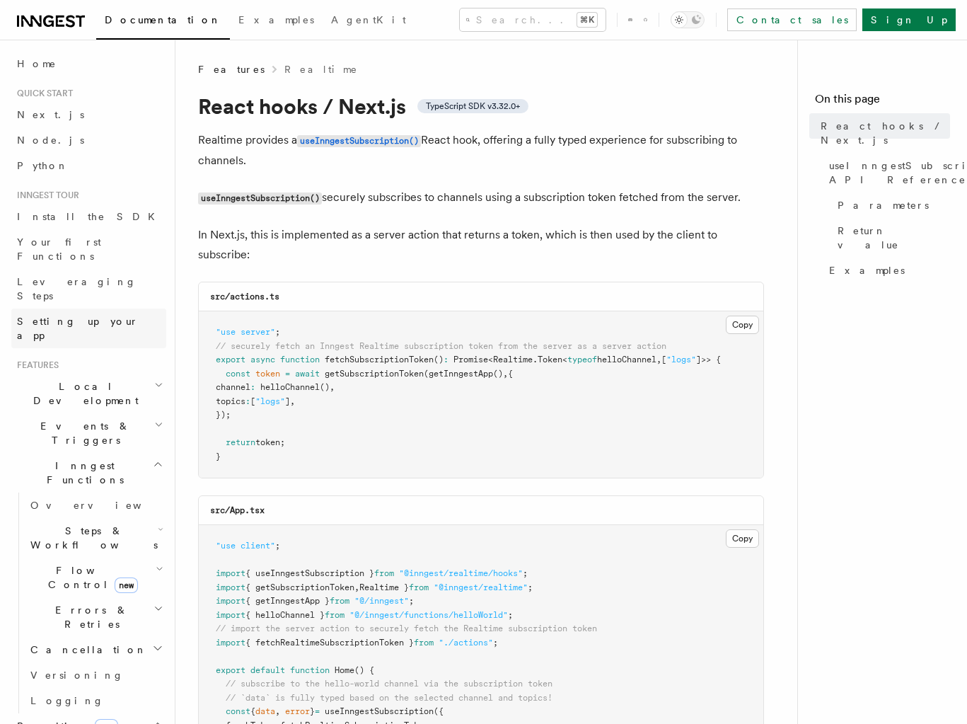
click at [91, 316] on span "Setting up your app" at bounding box center [78, 328] width 122 height 25
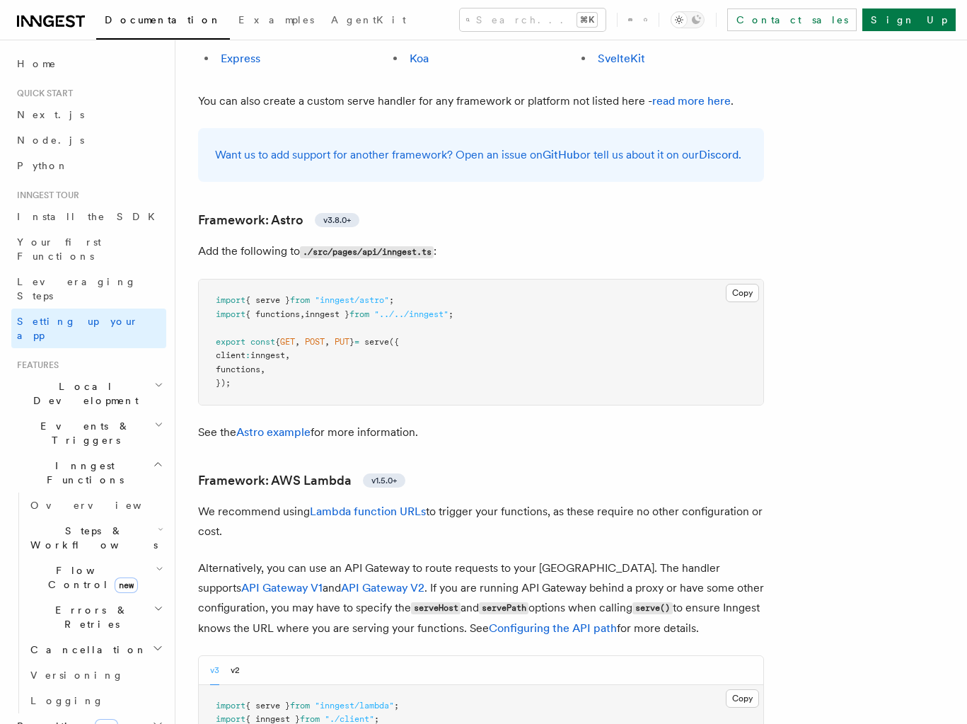
scroll to position [1587, 0]
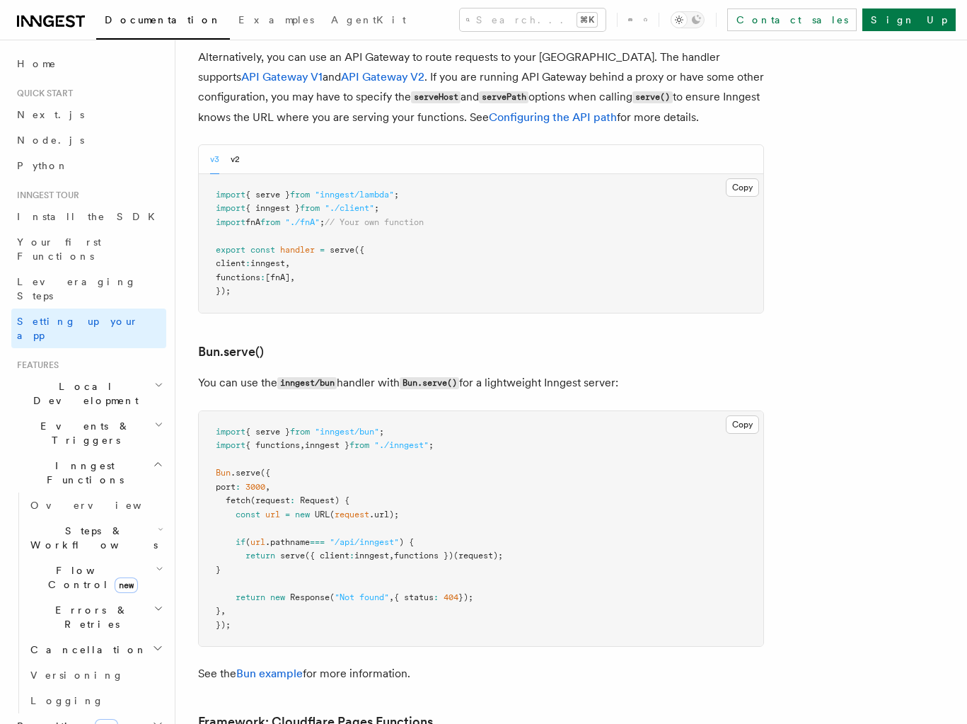
click at [117, 518] on h2 "Steps & Workflows" at bounding box center [95, 538] width 141 height 40
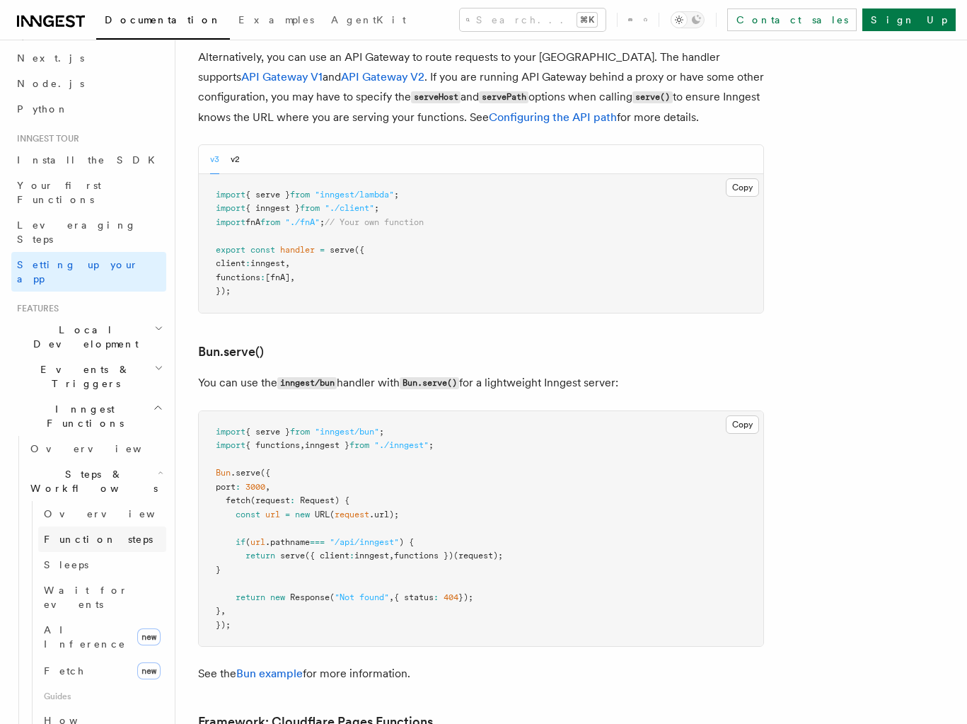
scroll to position [74, 0]
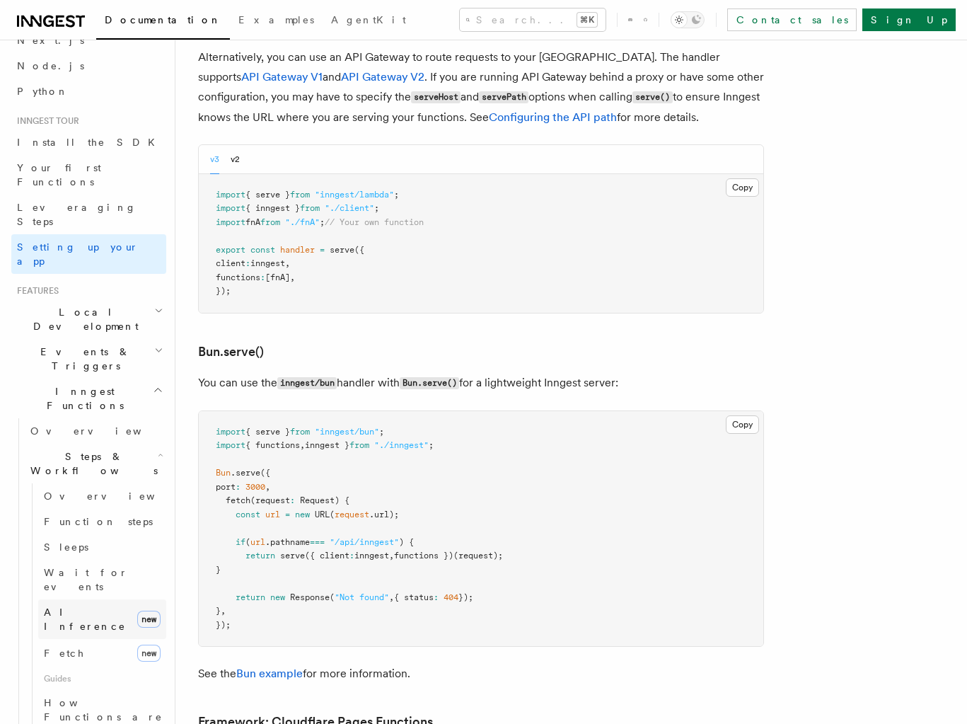
click at [105, 599] on link "AI Inference new" at bounding box center [102, 619] width 128 height 40
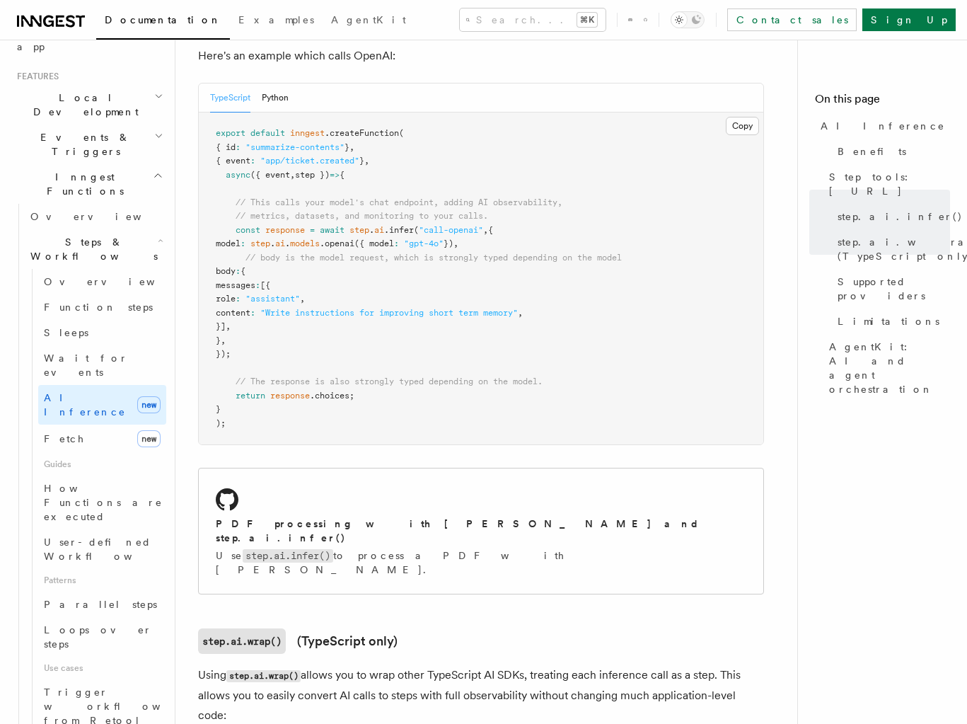
scroll to position [289, 0]
click at [97, 686] on span "Trigger workflows from Retool" at bounding box center [122, 706] width 156 height 40
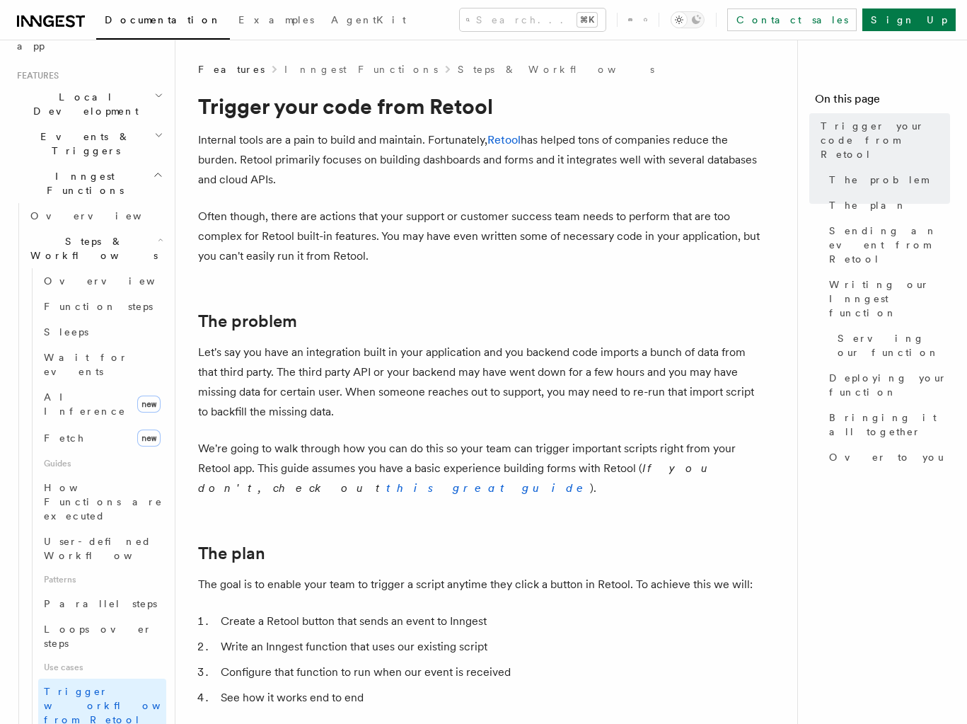
click at [492, 414] on p "Let's say you have an integration built in your application and you backend cod…" at bounding box center [481, 381] width 566 height 79
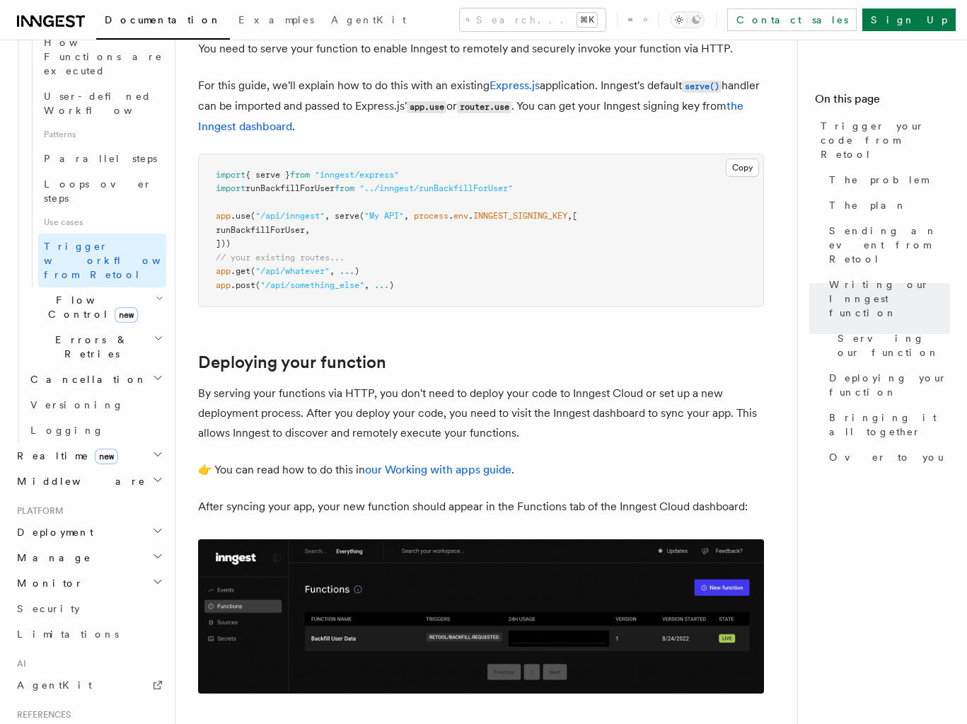
scroll to position [790, 0]
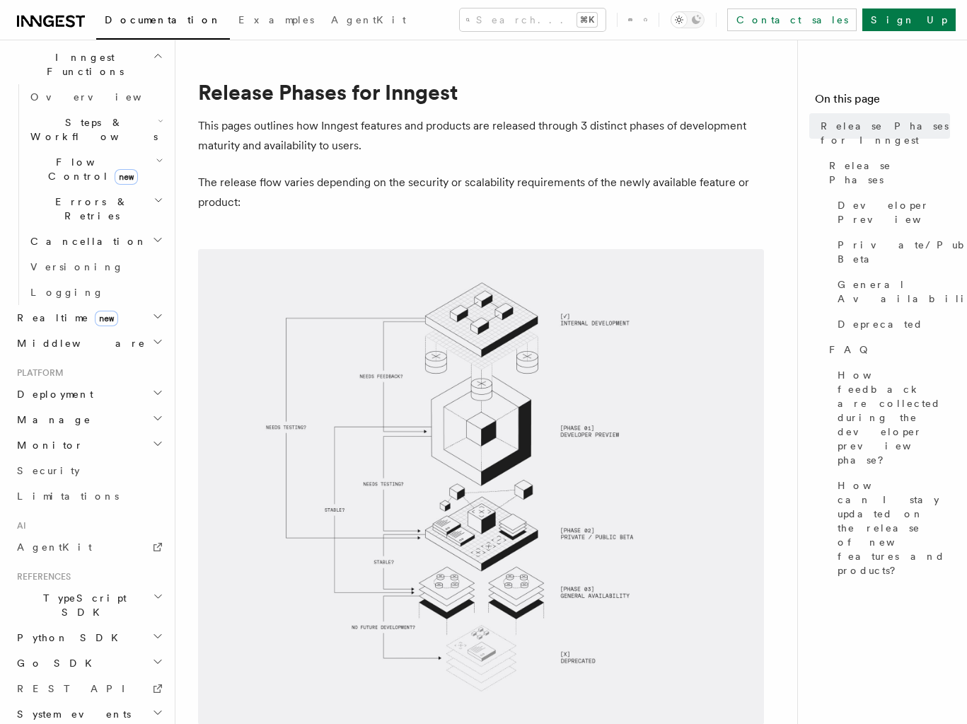
click at [153, 591] on icon "button" at bounding box center [158, 596] width 11 height 11
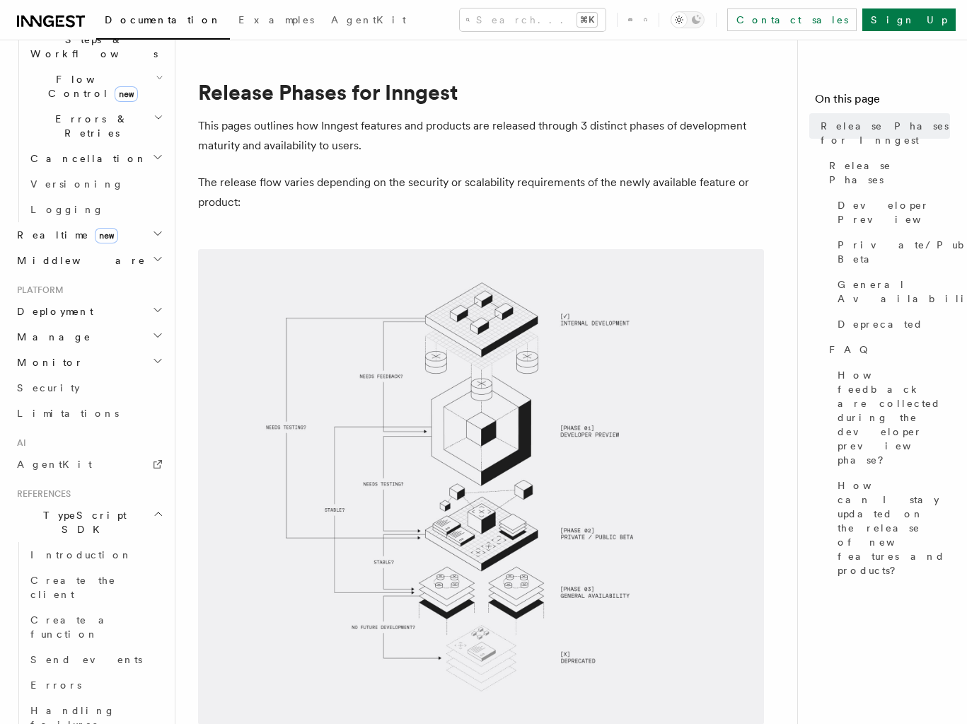
scroll to position [499, 0]
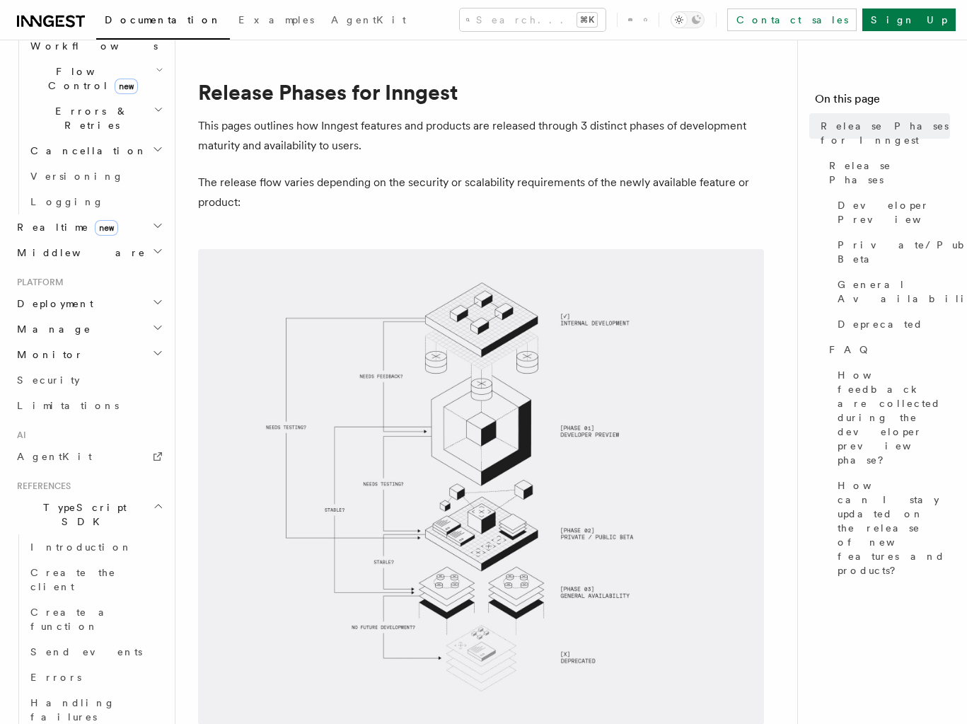
click at [144, 495] on h2 "TypeScript SDK" at bounding box center [88, 515] width 155 height 40
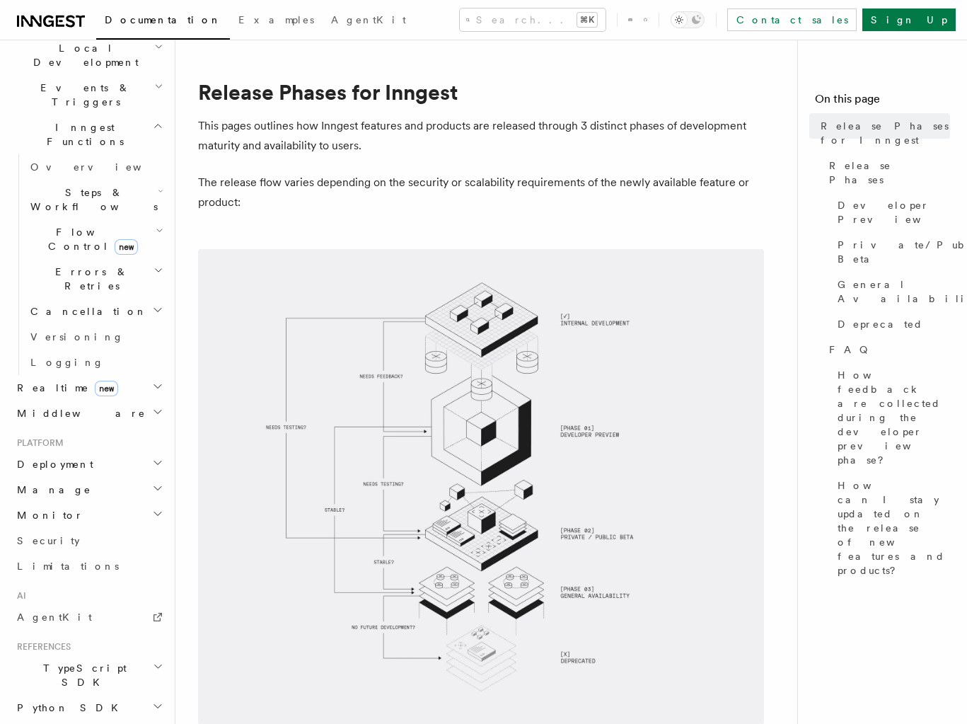
scroll to position [314, 0]
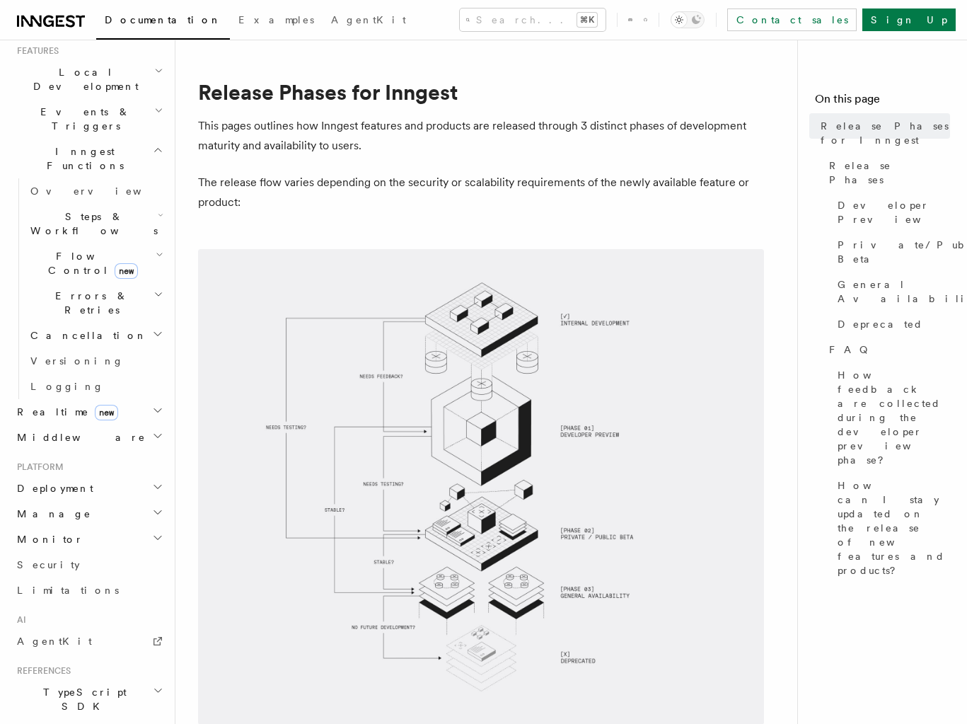
click at [156, 249] on icon "button" at bounding box center [160, 254] width 8 height 11
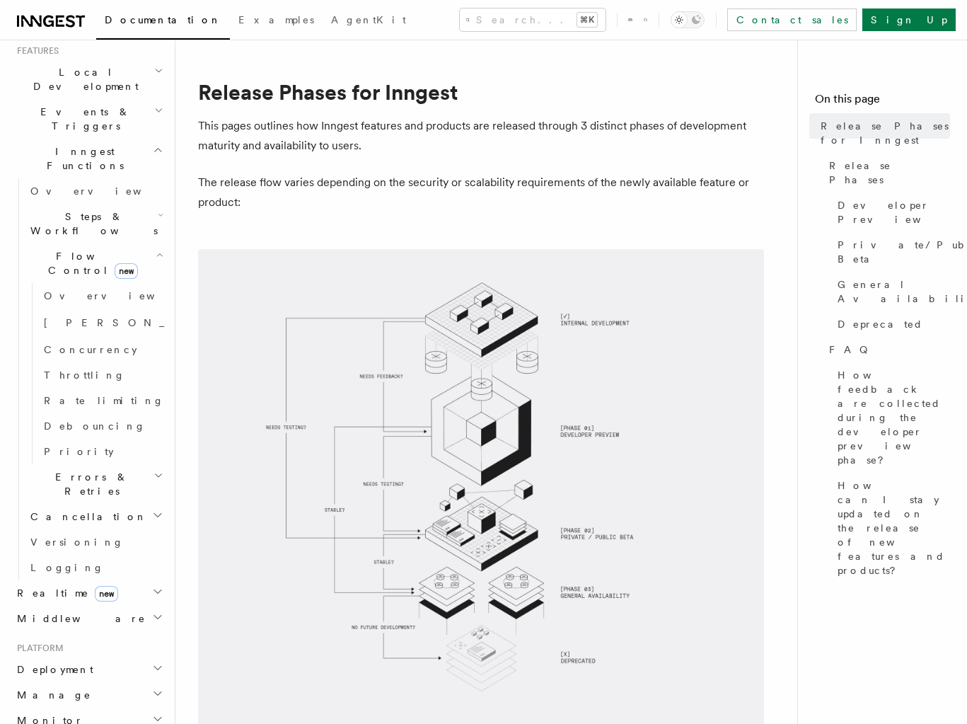
click at [156, 249] on icon "button" at bounding box center [160, 254] width 8 height 11
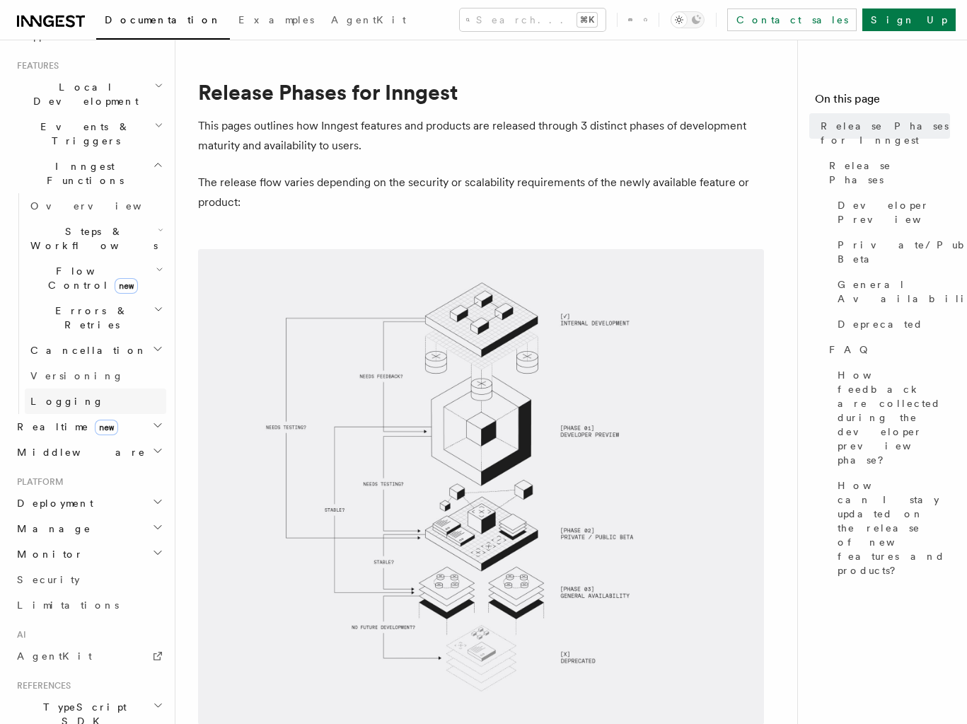
scroll to position [289, 0]
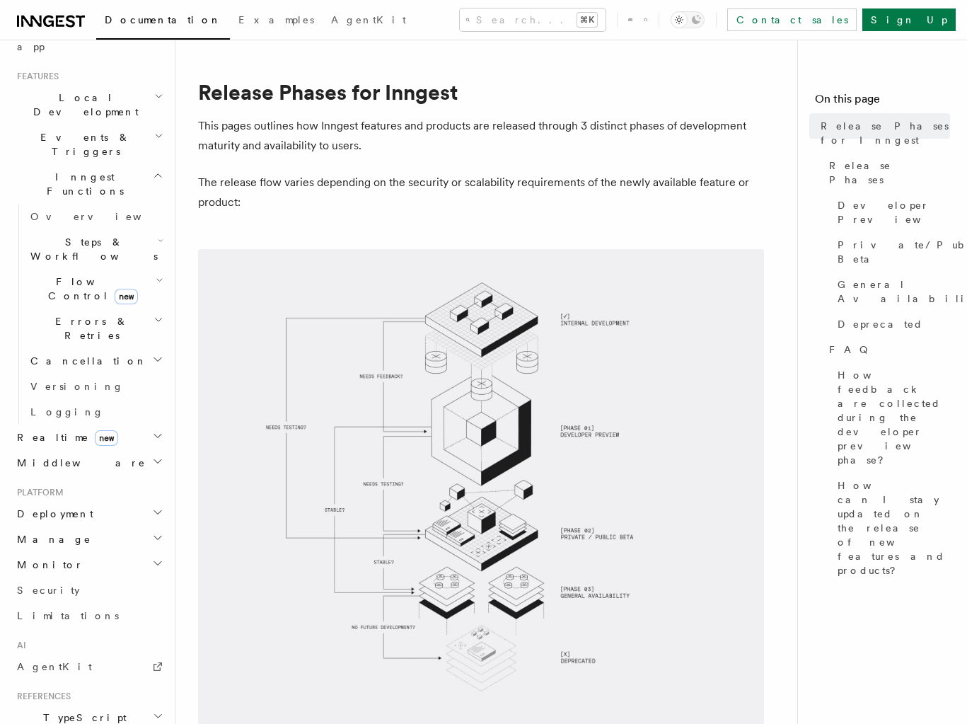
click at [122, 501] on h2 "Deployment" at bounding box center [88, 513] width 155 height 25
click at [108, 673] on span "Cloud Providers Setup" at bounding box center [91, 694] width 132 height 42
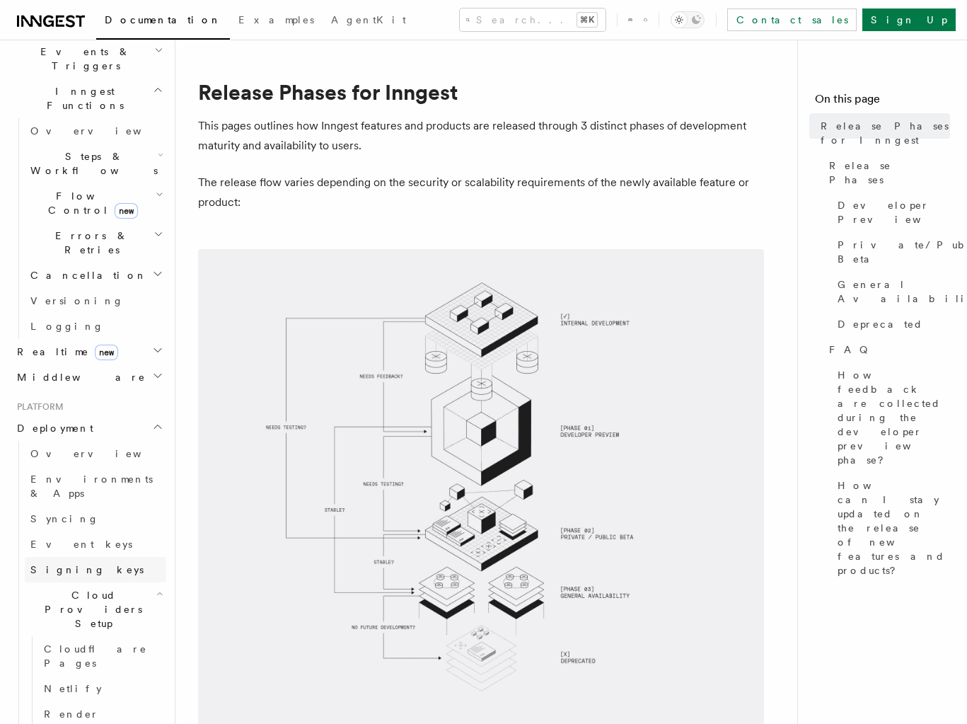
scroll to position [377, 0]
click at [102, 698] on link "Render" at bounding box center [102, 710] width 128 height 25
